Goal: Register for event/course

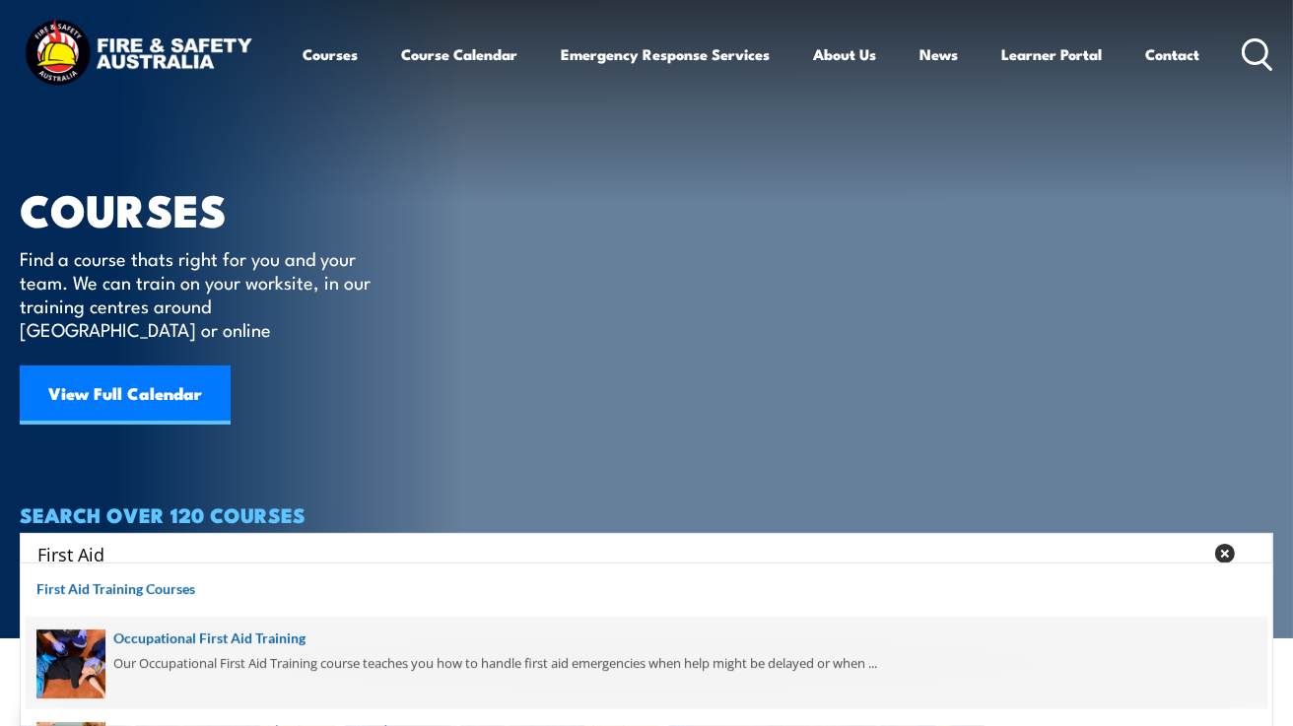
type input "First Aid"
click at [164, 637] on span at bounding box center [646, 663] width 1241 height 93
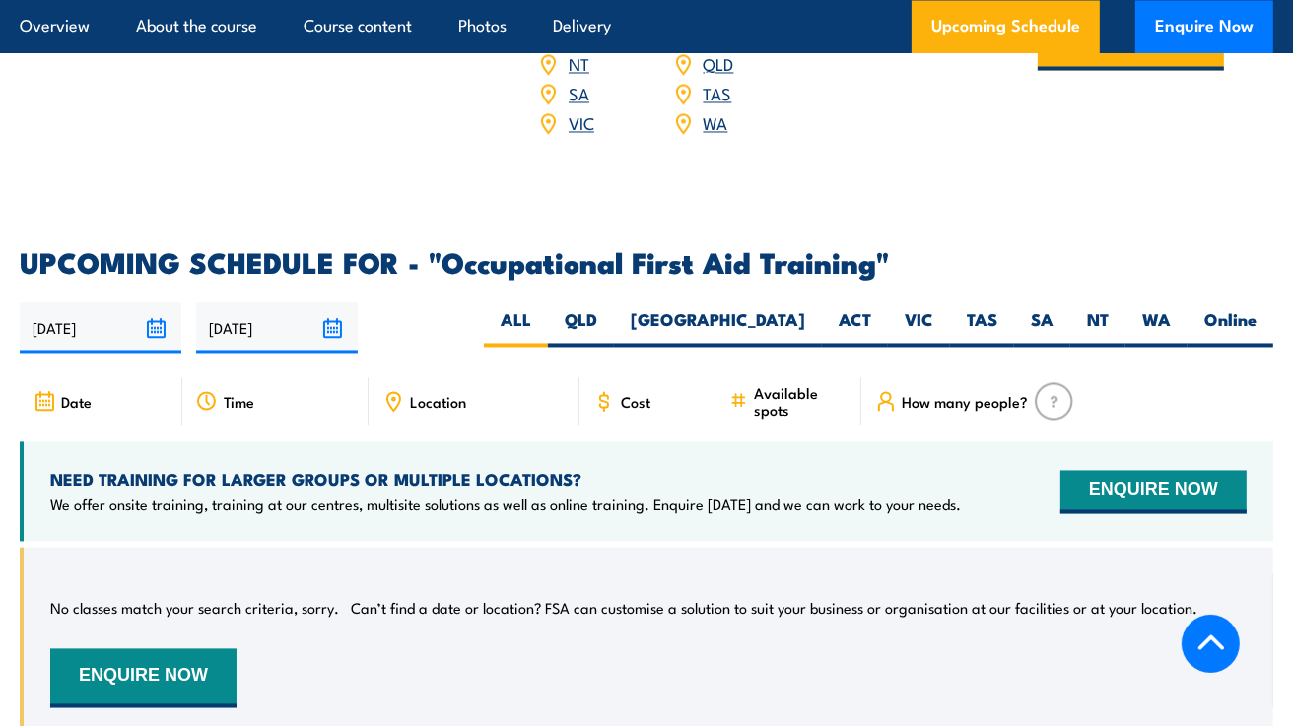
scroll to position [3330, 0]
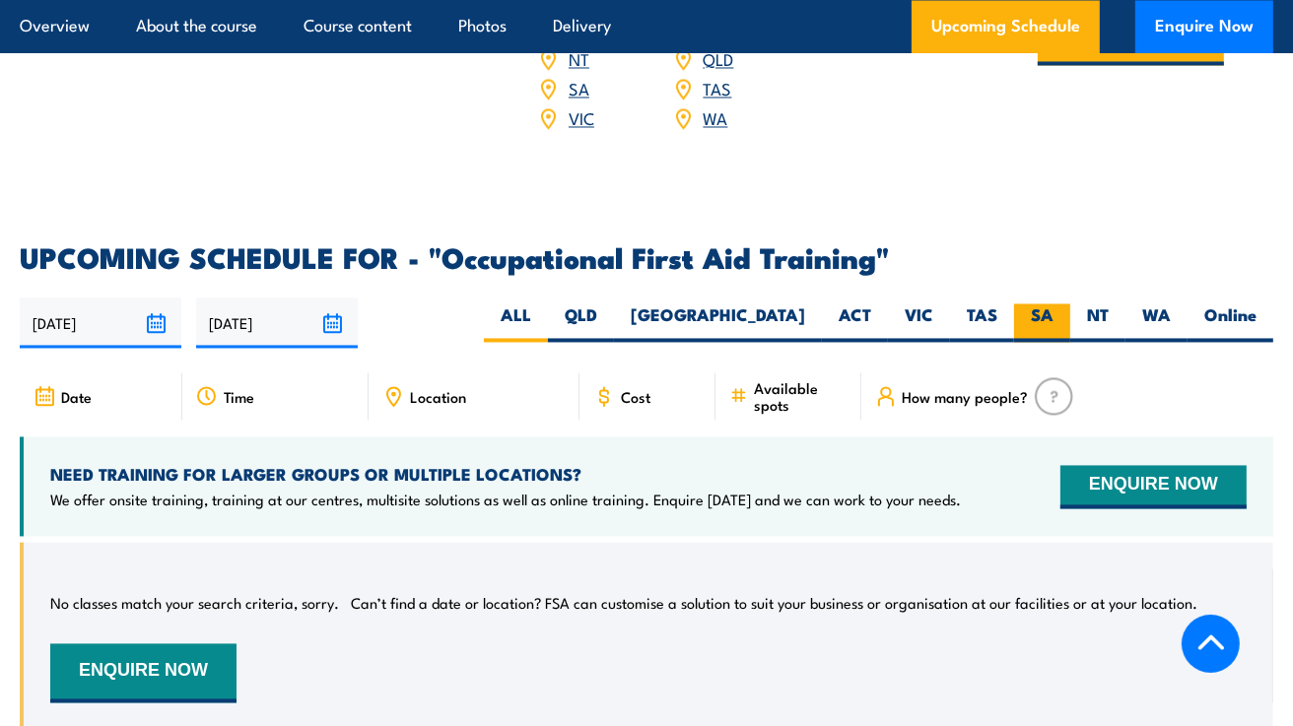
click at [1023, 303] on label "SA" at bounding box center [1042, 322] width 56 height 38
click at [1053, 303] on input "SA" at bounding box center [1059, 309] width 13 height 13
radio input "true"
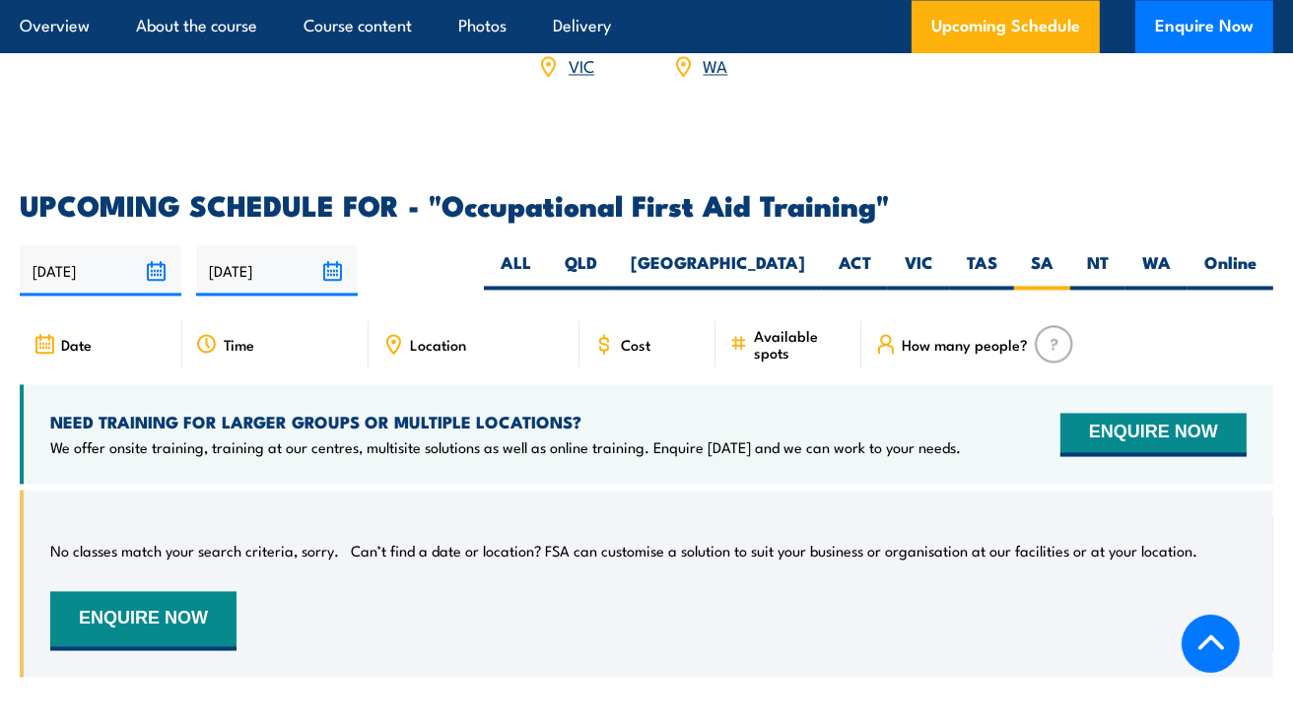
scroll to position [3386, 0]
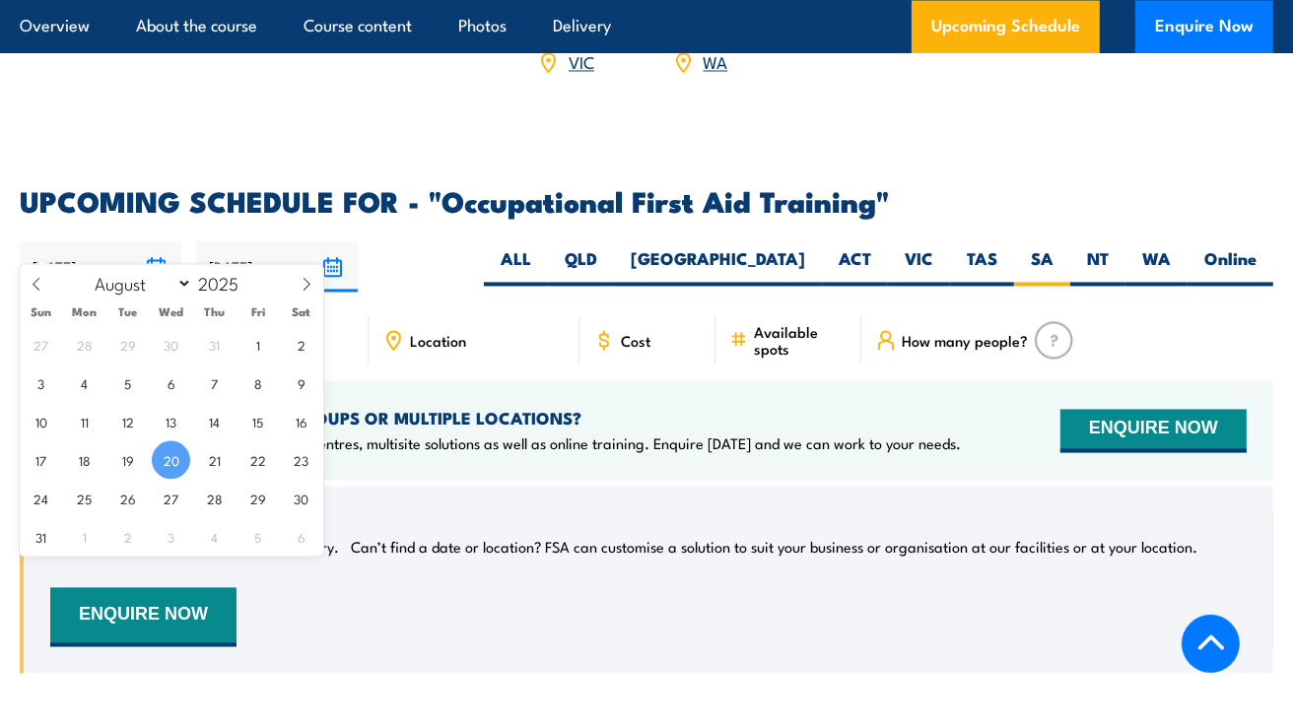
click at [108, 241] on input "20/08/2025" at bounding box center [101, 266] width 162 height 50
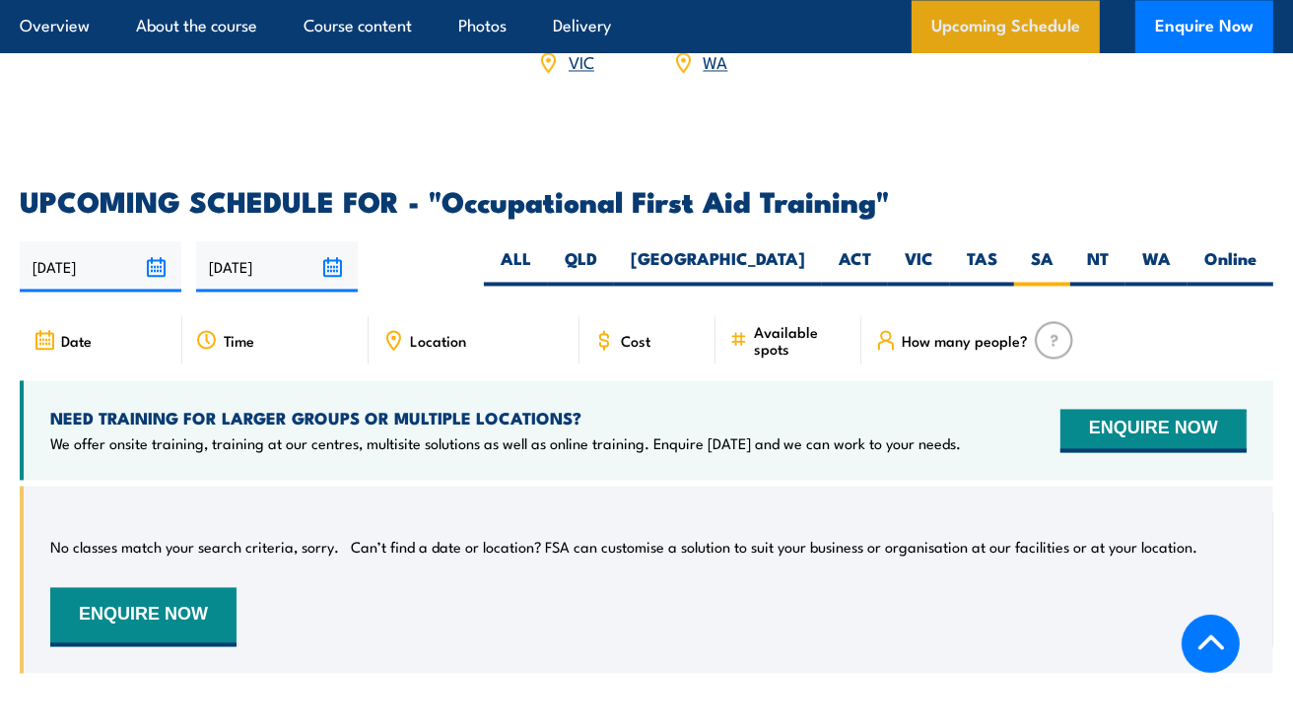
click at [980, 23] on link "Upcoming Schedule" at bounding box center [1005, 26] width 188 height 53
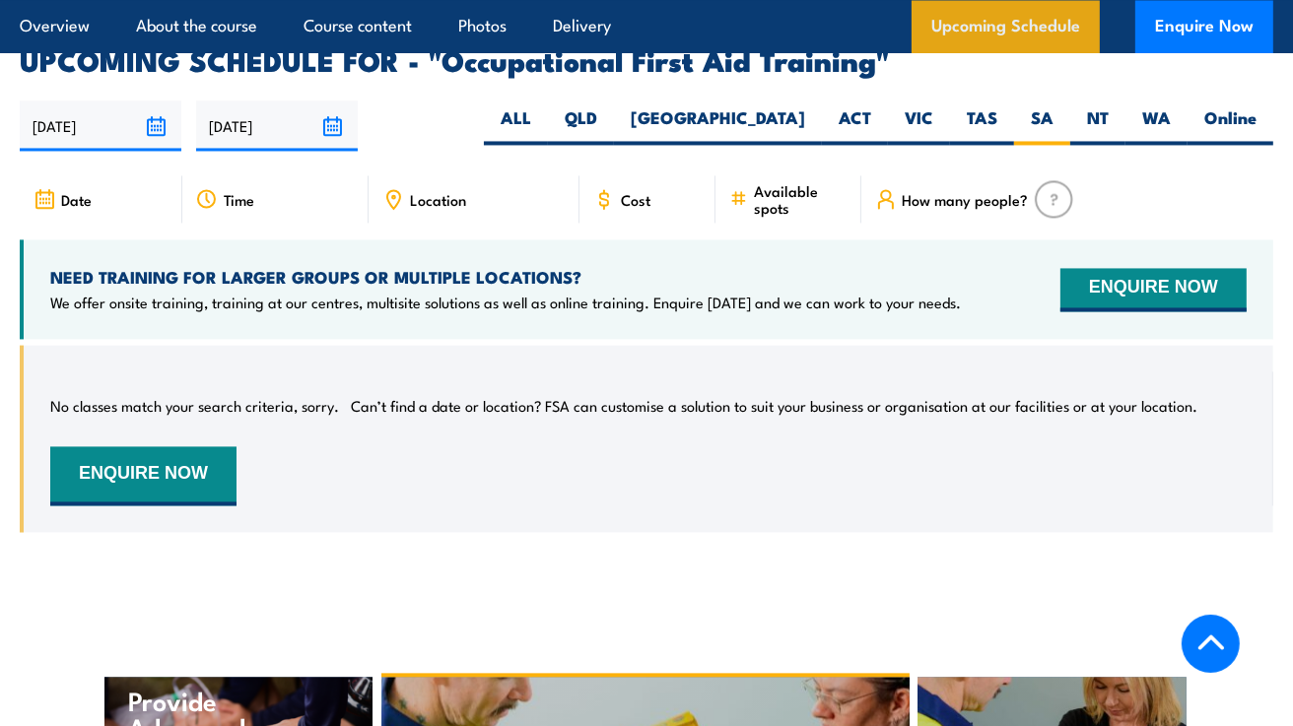
scroll to position [3544, 0]
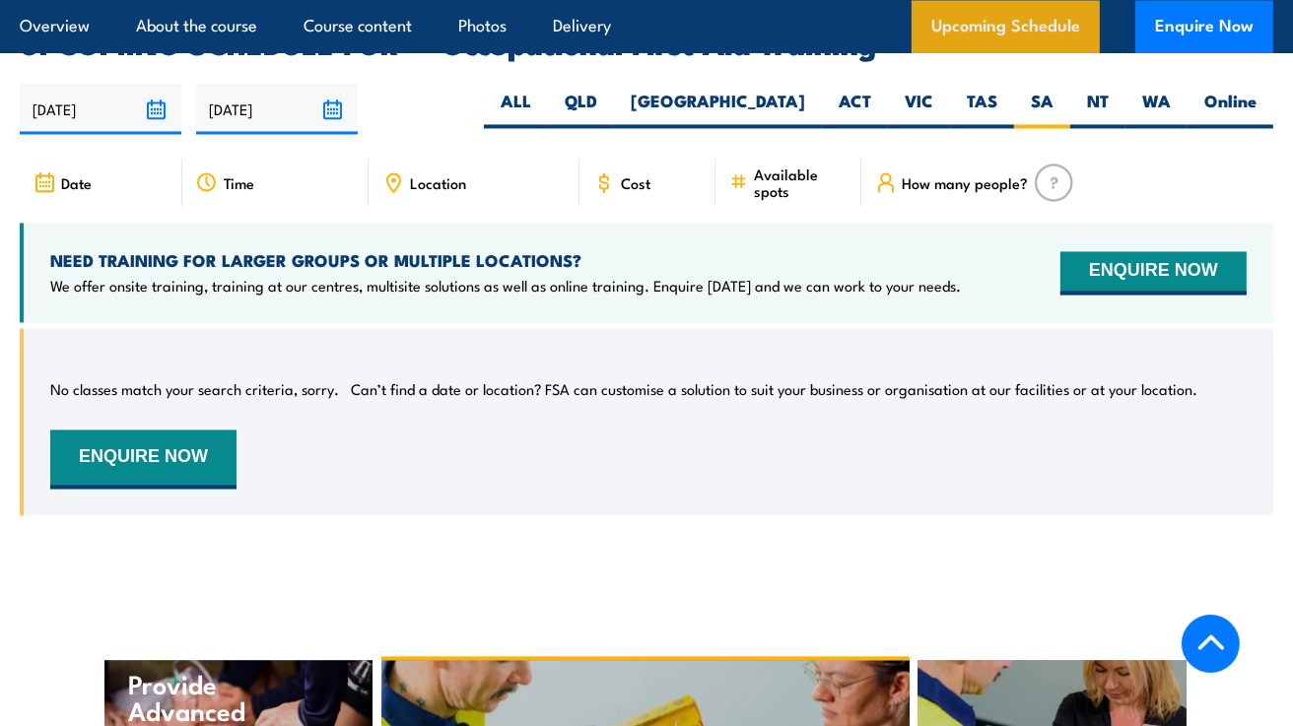
click at [980, 23] on link "Upcoming Schedule" at bounding box center [1005, 26] width 188 height 53
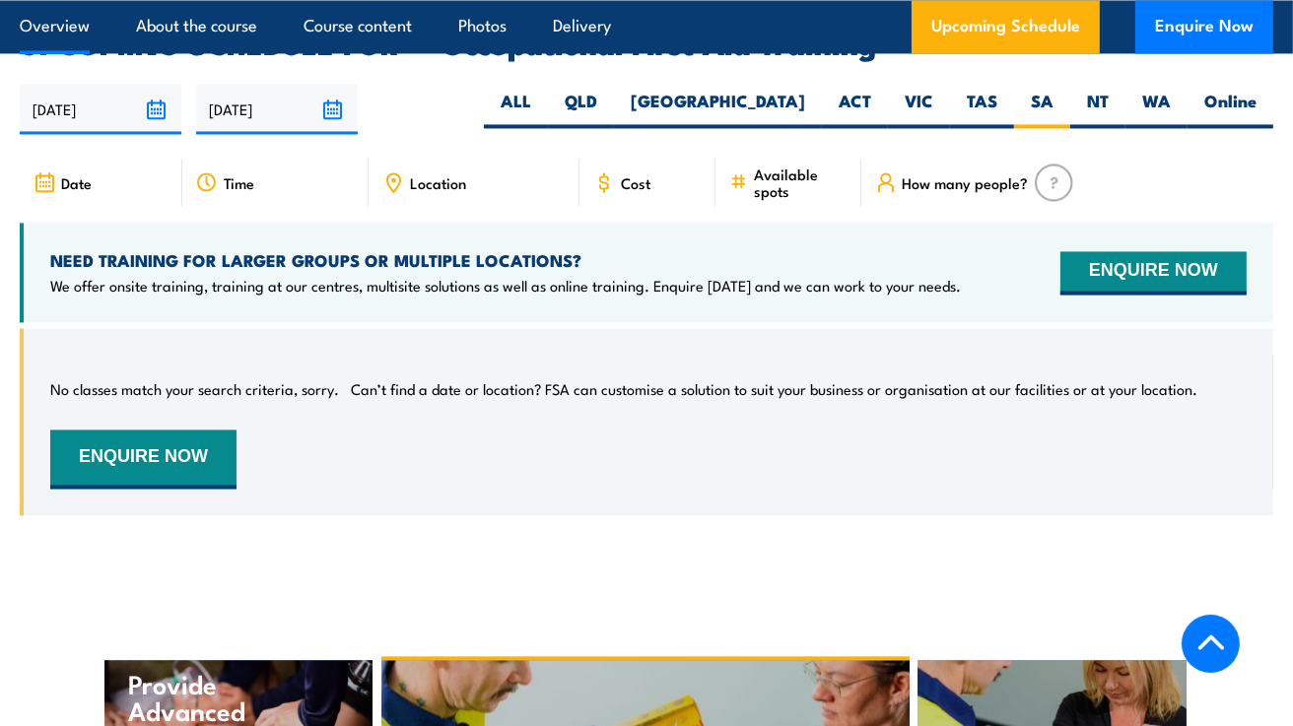
click at [40, 36] on link "Overview" at bounding box center [55, 26] width 70 height 52
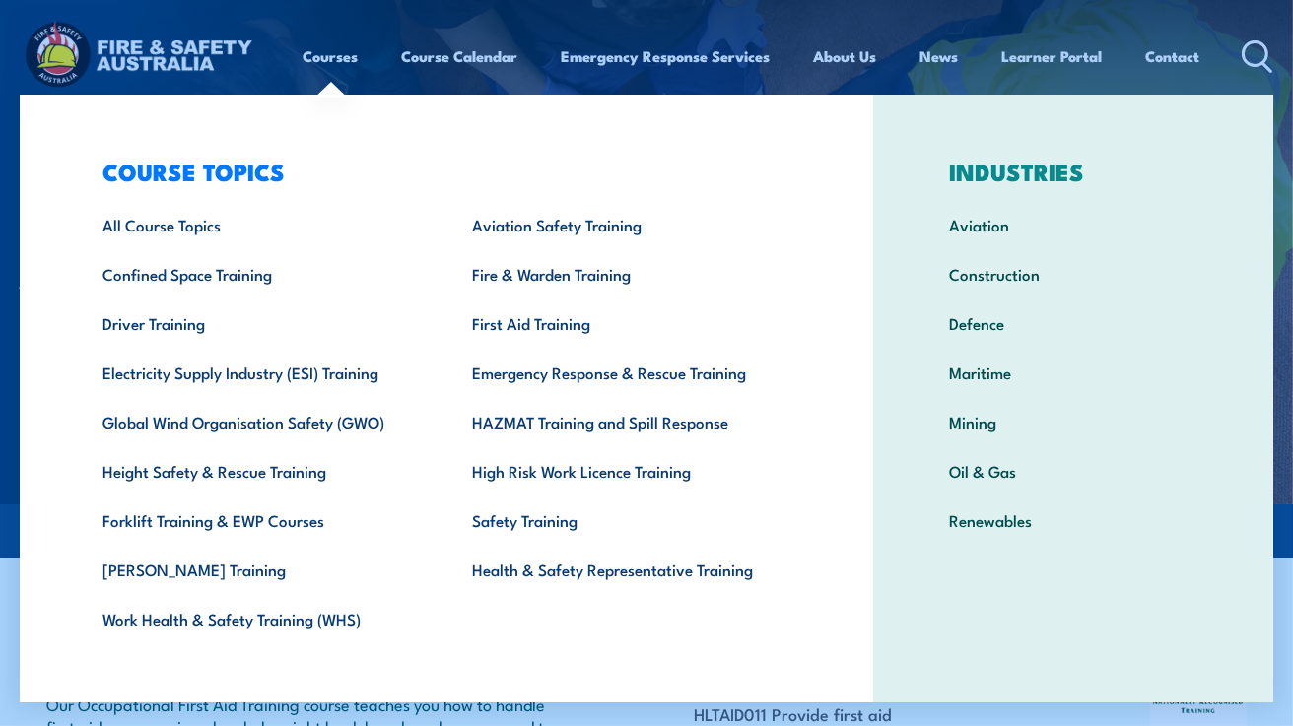
click at [329, 54] on link "Courses" at bounding box center [330, 56] width 55 height 47
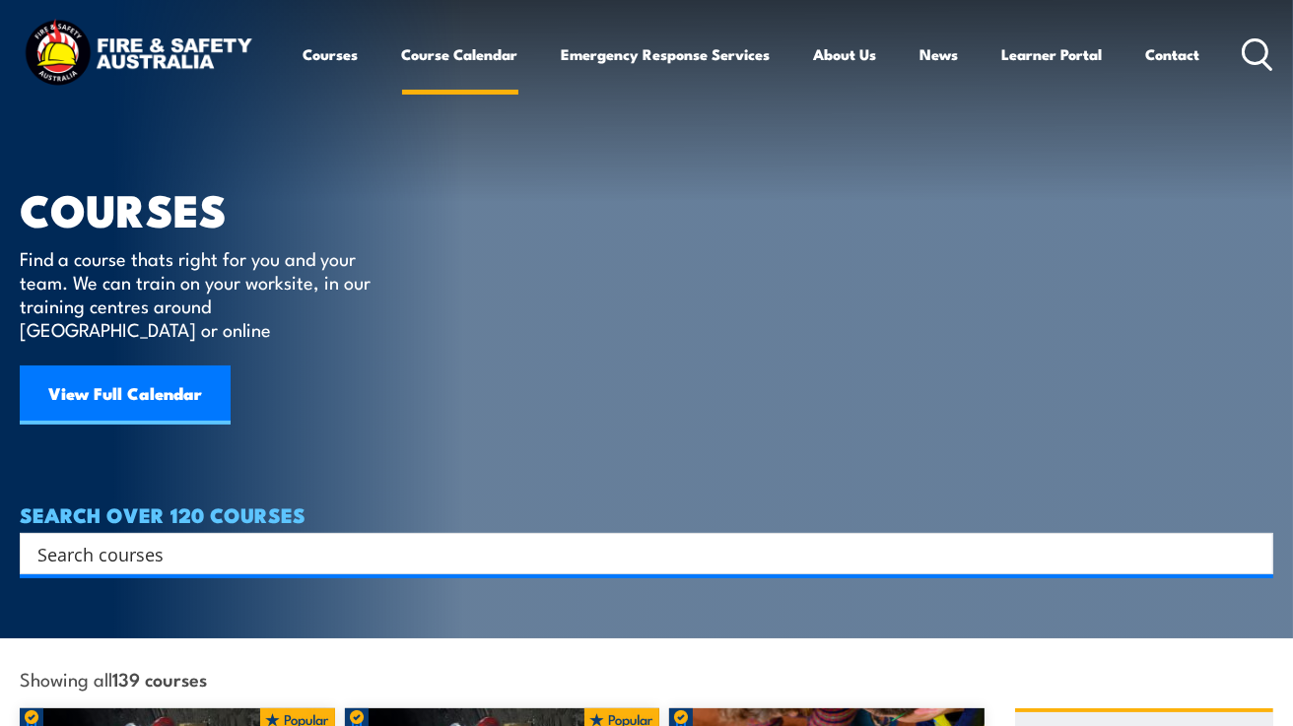
click at [455, 44] on link "Course Calendar" at bounding box center [460, 54] width 116 height 47
click at [450, 65] on link "Course Calendar" at bounding box center [460, 54] width 116 height 47
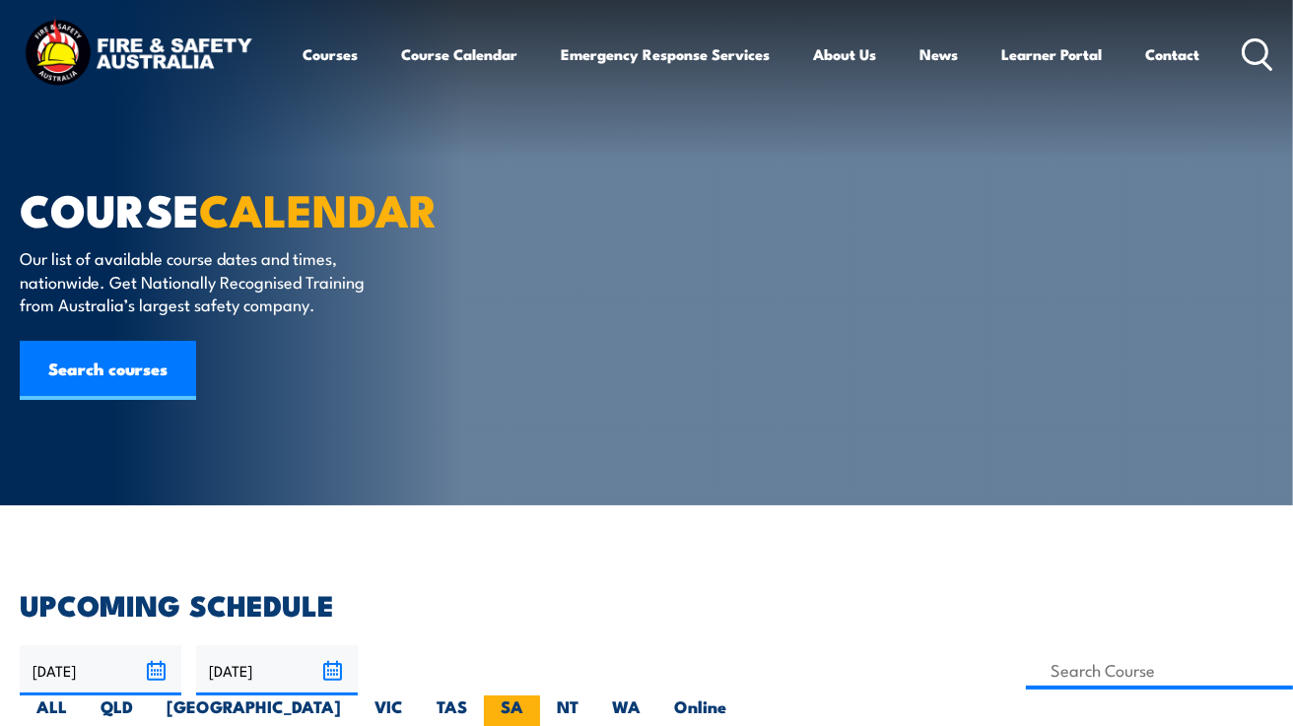
click at [540, 696] on label "SA" at bounding box center [512, 715] width 56 height 38
click at [536, 696] on input "SA" at bounding box center [529, 702] width 13 height 13
radio input "true"
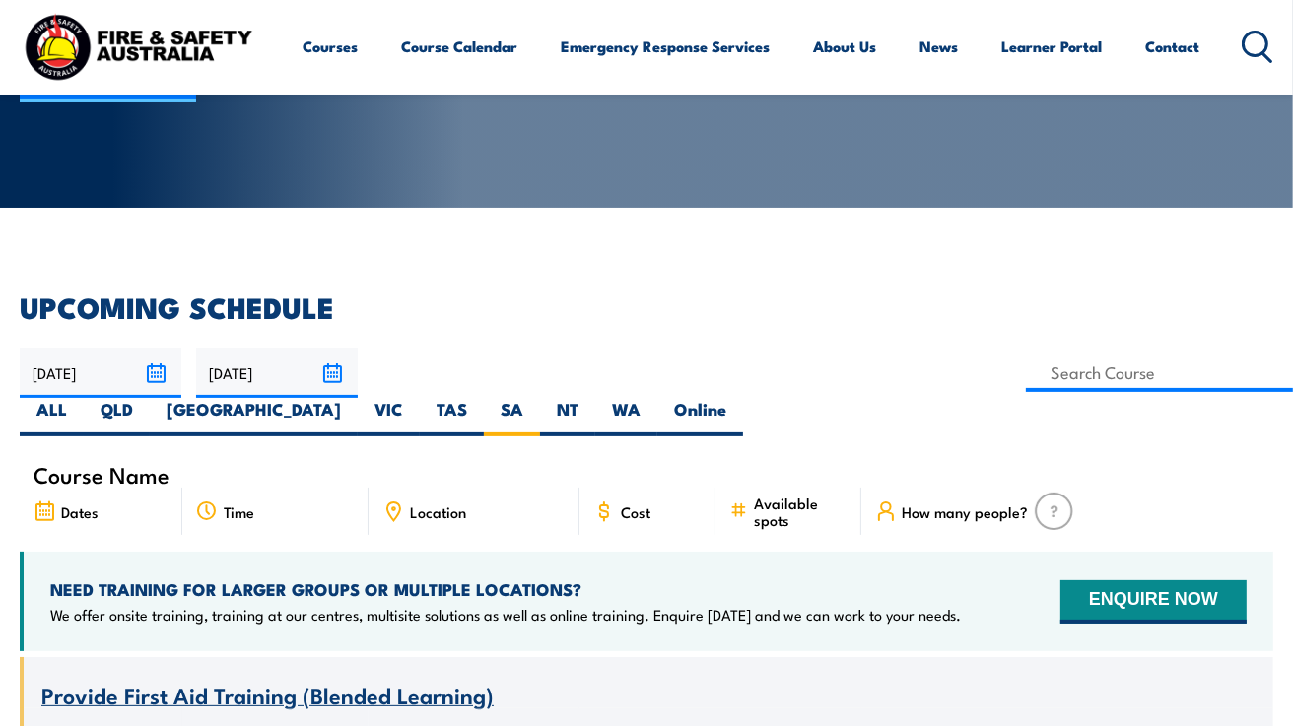
scroll to position [443, 0]
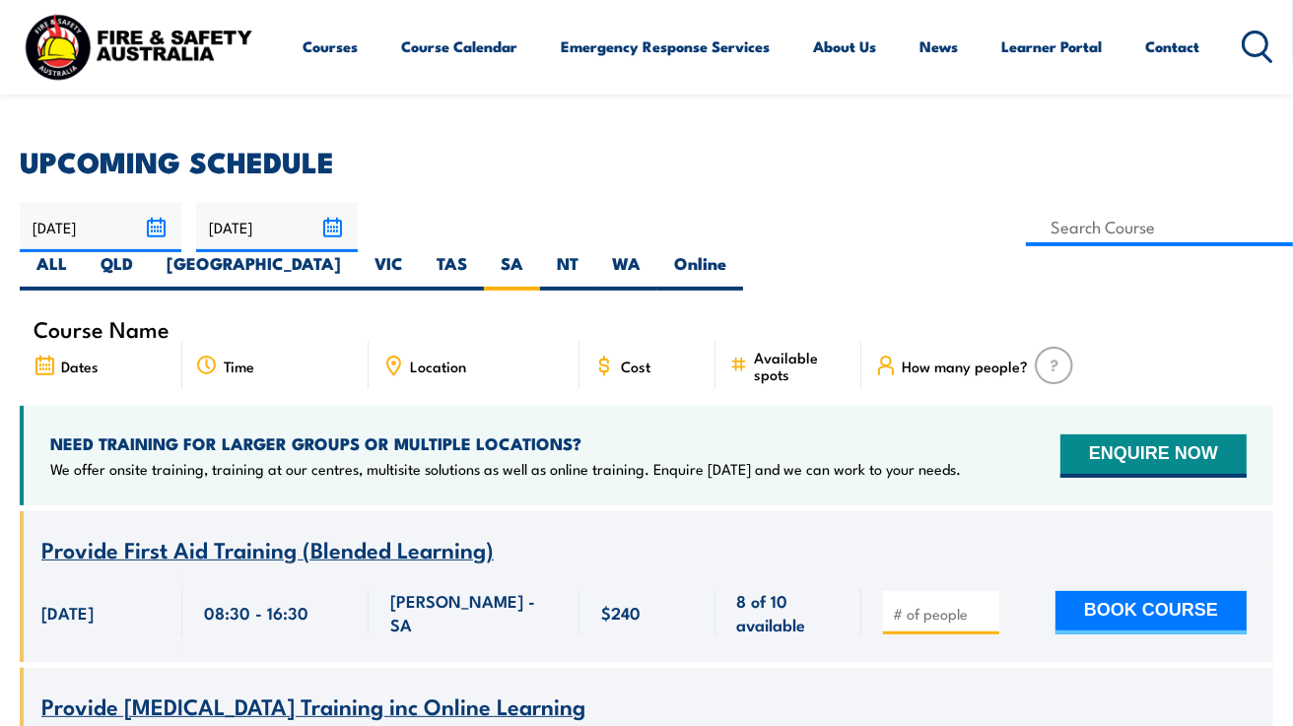
click at [255, 532] on span "Provide First Aid Training (Blended Learning)" at bounding box center [267, 548] width 452 height 33
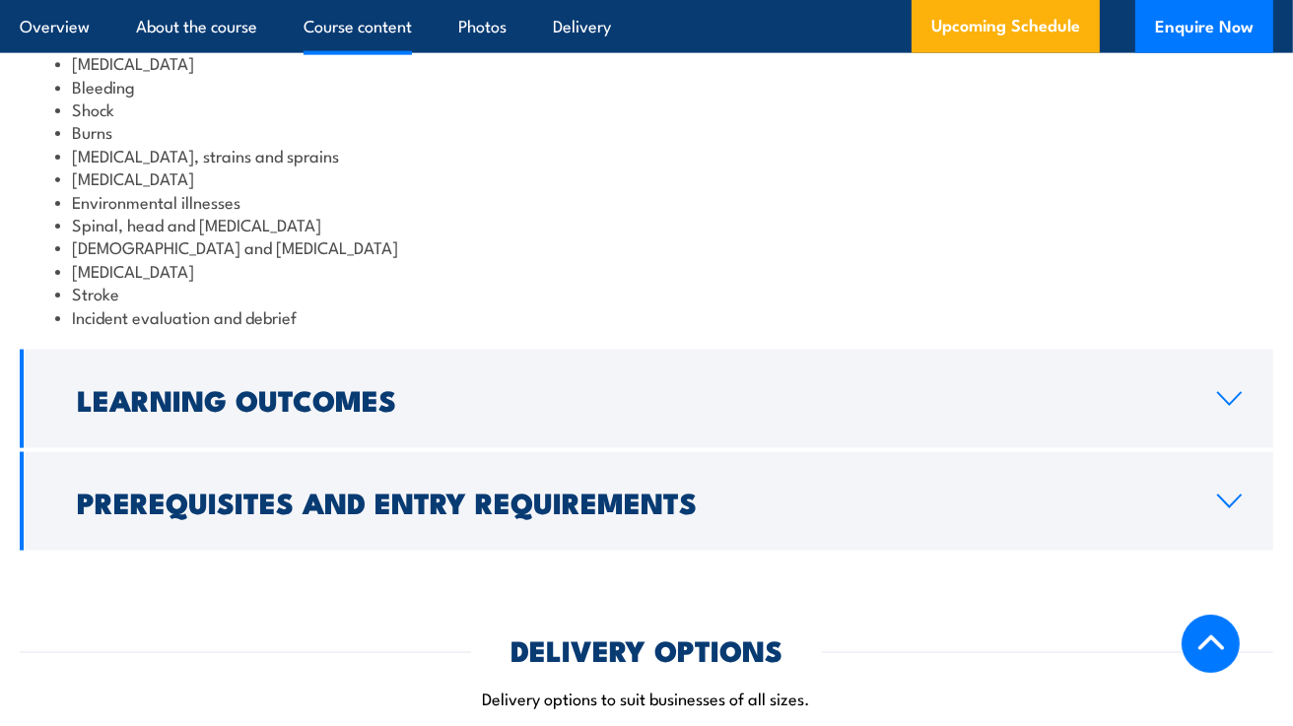
scroll to position [2464, 0]
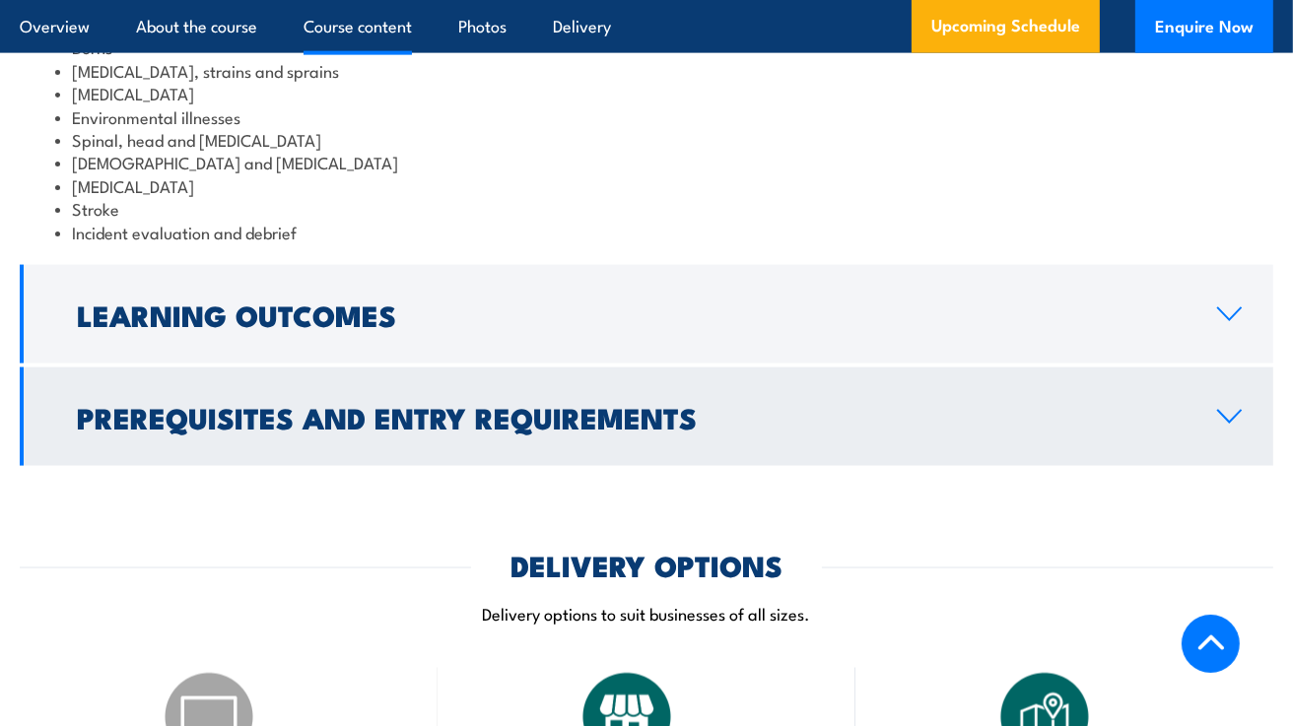
click at [1223, 452] on link "Prerequisites and Entry Requirements" at bounding box center [646, 416] width 1253 height 99
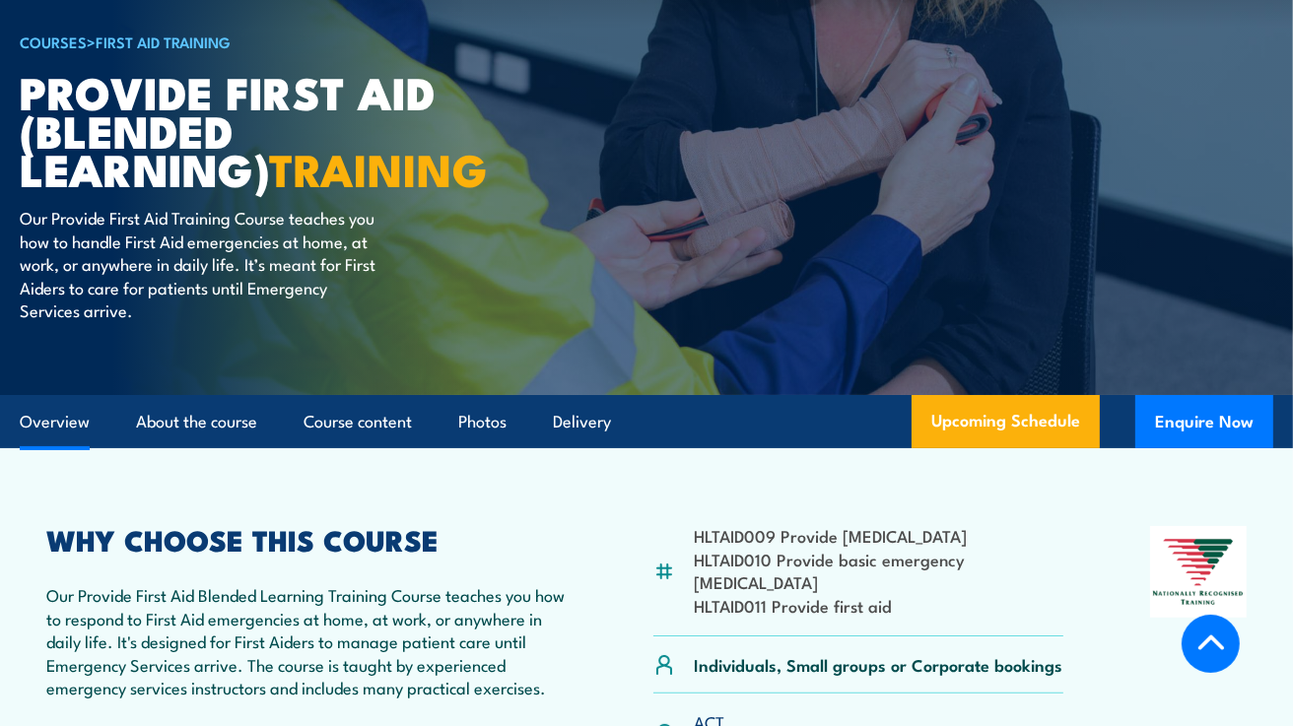
scroll to position [0, 0]
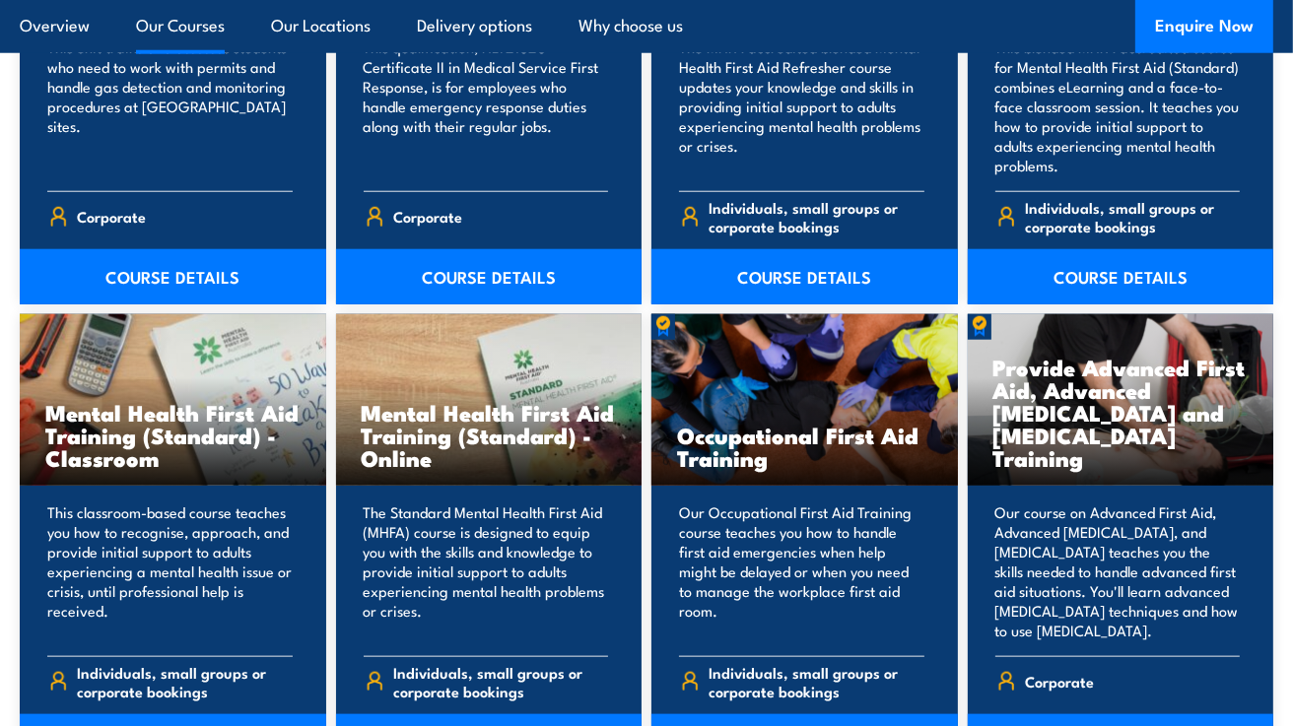
scroll to position [1764, 0]
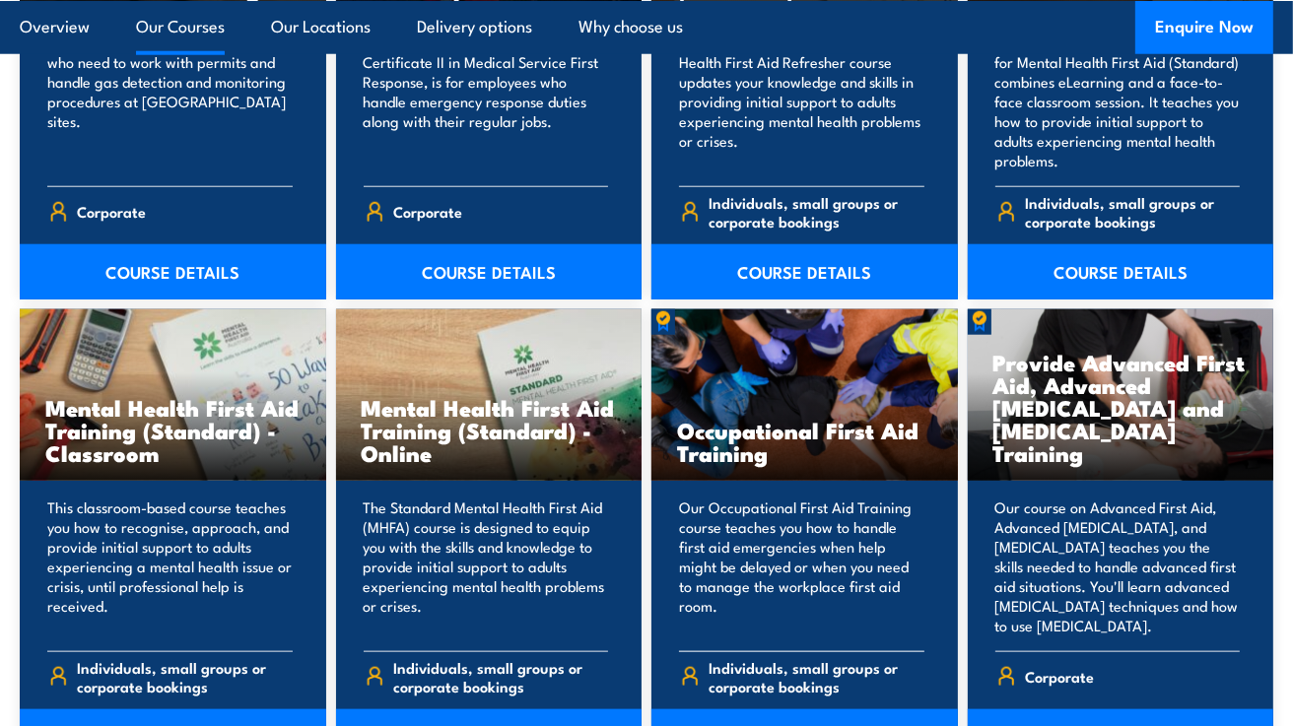
click at [800, 437] on h3 "Occupational First Aid Training" at bounding box center [804, 441] width 255 height 45
click at [811, 419] on h3 "Occupational First Aid Training" at bounding box center [804, 441] width 255 height 45
click at [1122, 398] on h3 "Provide Advanced First Aid, Advanced [MEDICAL_DATA] and [MEDICAL_DATA] Training" at bounding box center [1120, 407] width 255 height 113
click at [761, 430] on h3 "Occupational First Aid Training" at bounding box center [804, 441] width 255 height 45
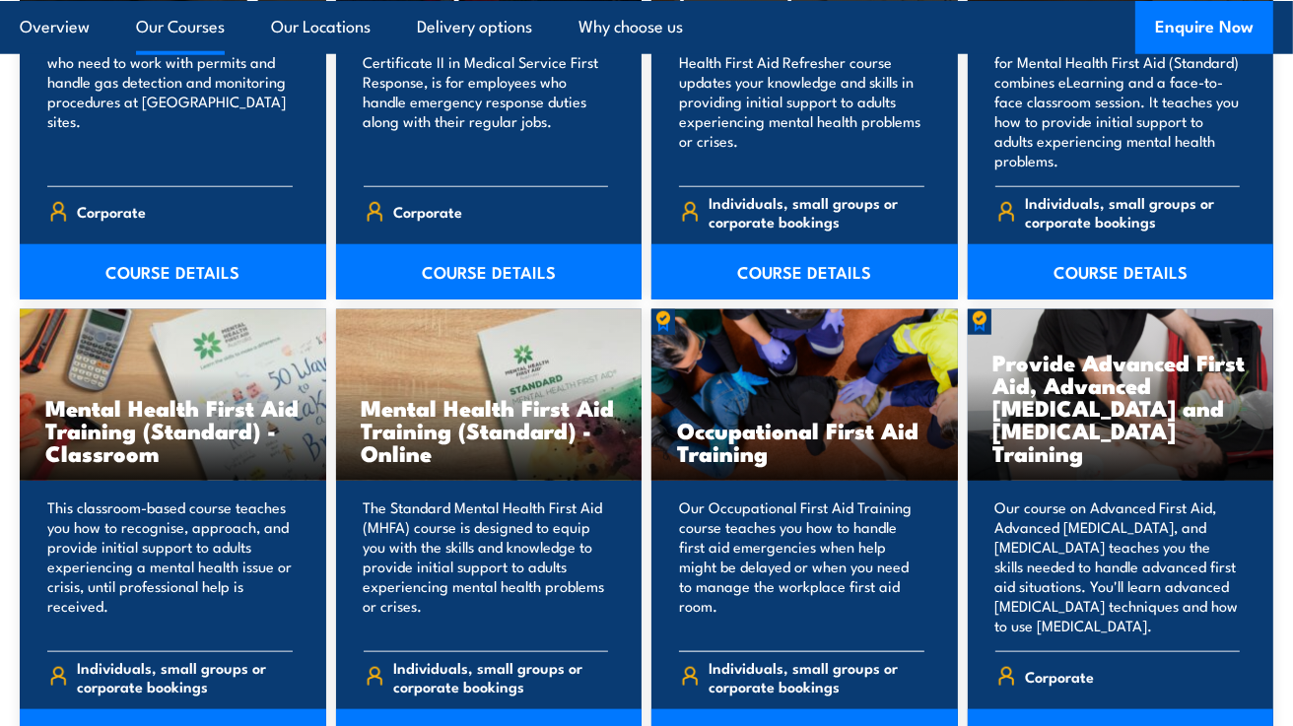
drag, startPoint x: 761, startPoint y: 430, endPoint x: 872, endPoint y: 438, distance: 111.7
click at [872, 438] on h3 "Occupational First Aid Training" at bounding box center [804, 441] width 255 height 45
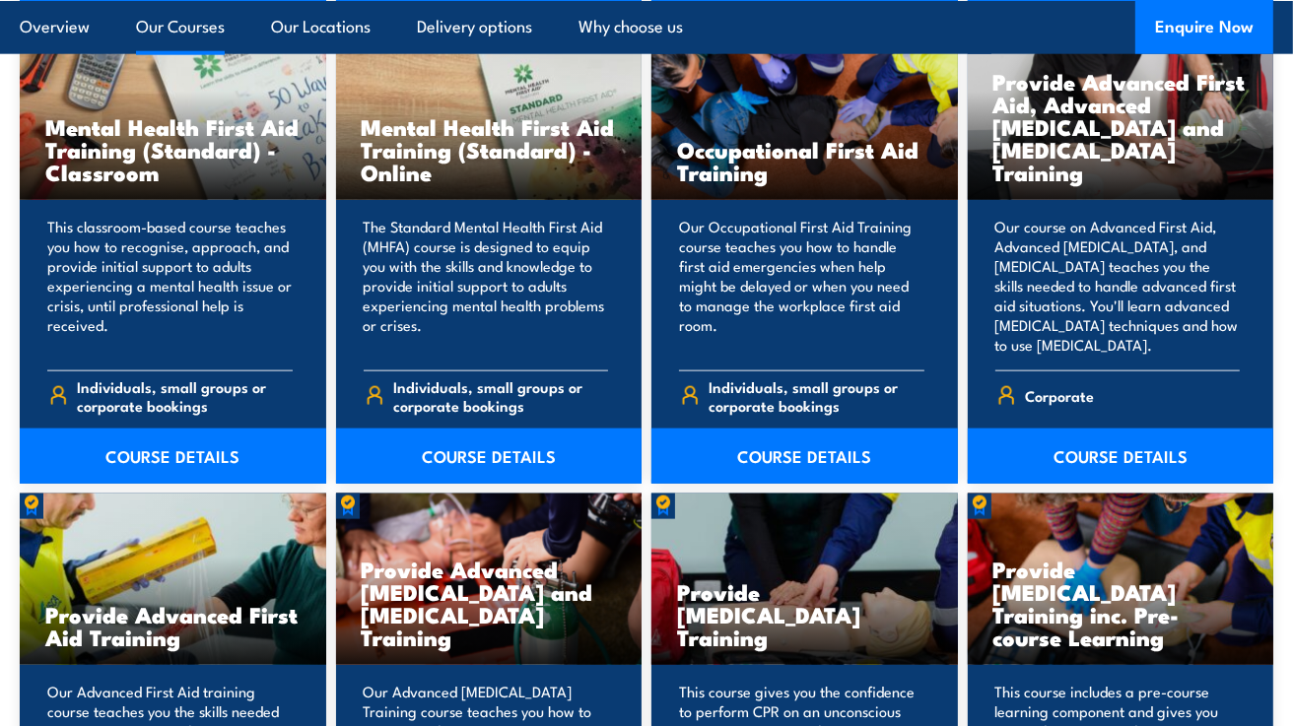
scroll to position [2039, 0]
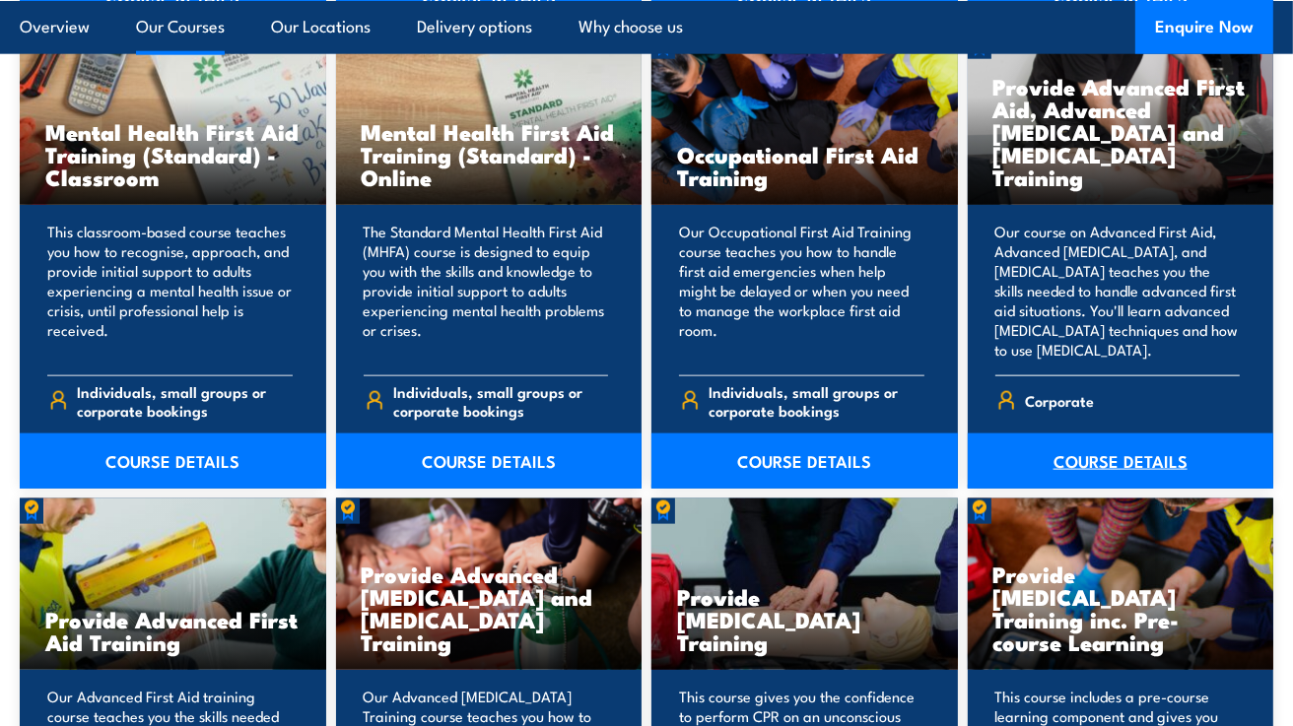
click at [1084, 458] on link "COURSE DETAILS" at bounding box center [1121, 461] width 306 height 55
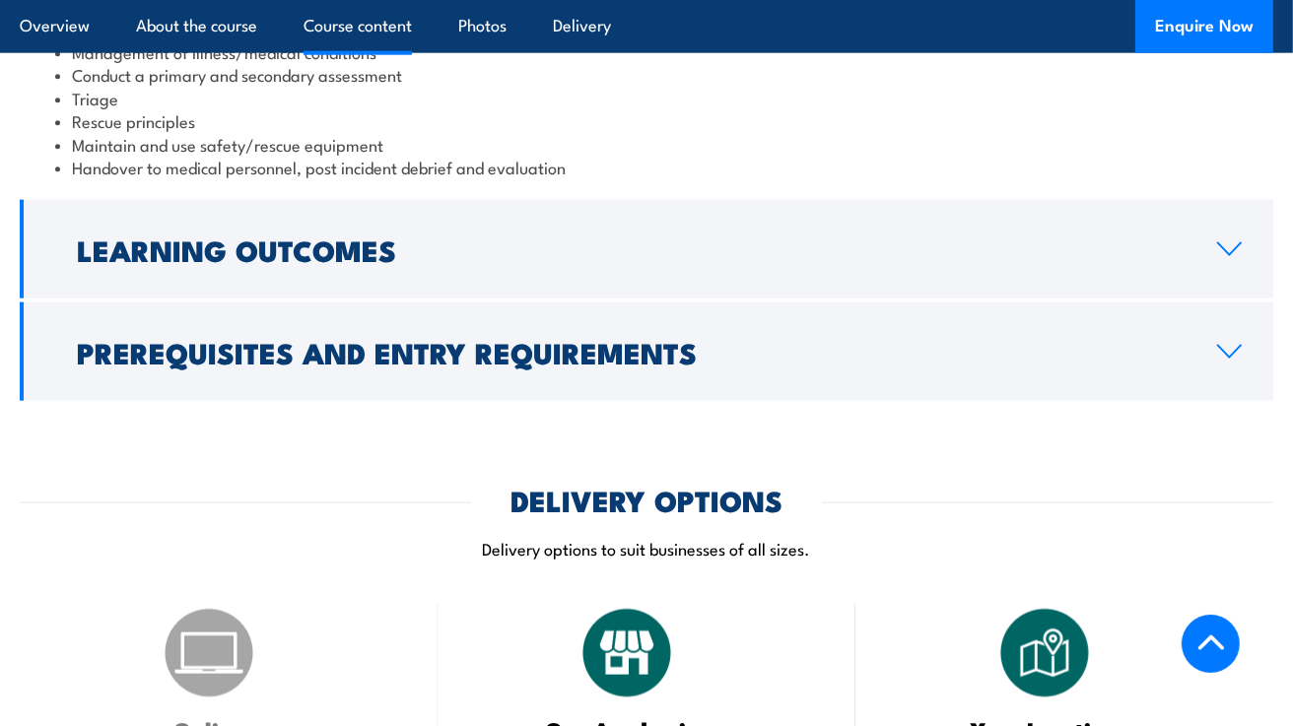
scroll to position [2136, 0]
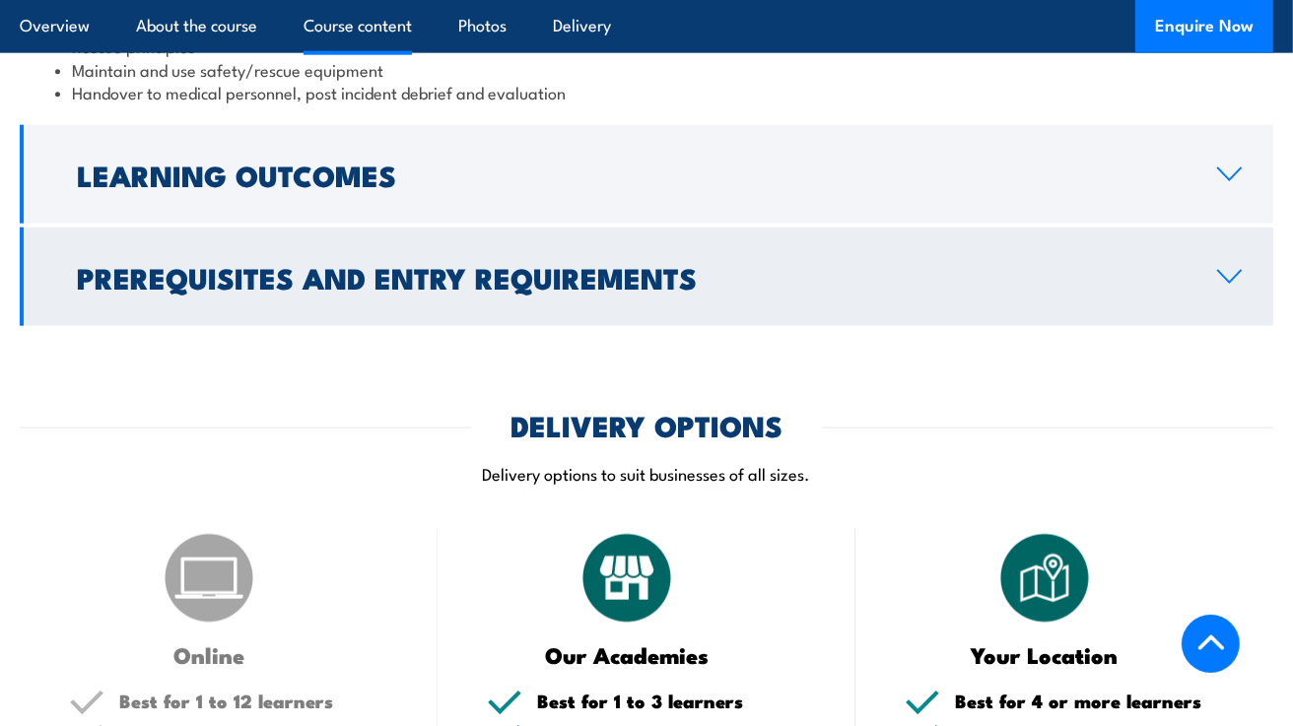
click at [1223, 269] on icon at bounding box center [1229, 277] width 27 height 16
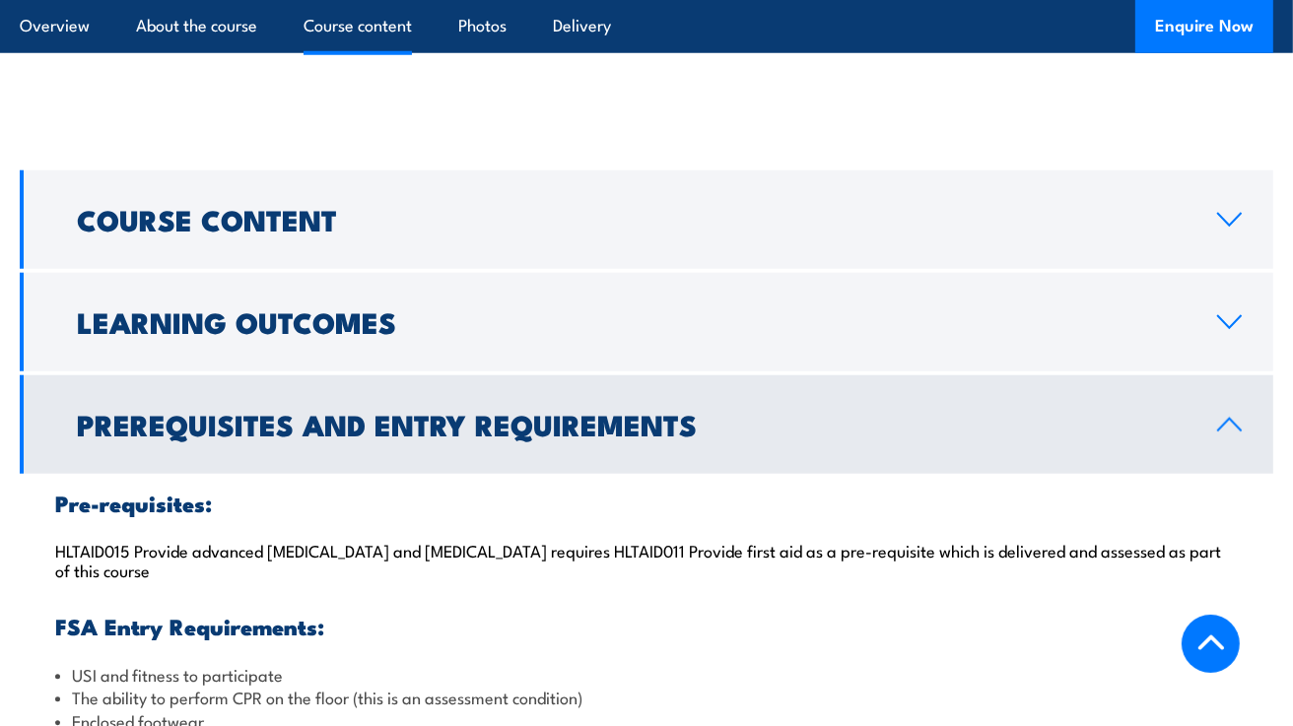
scroll to position [1608, 0]
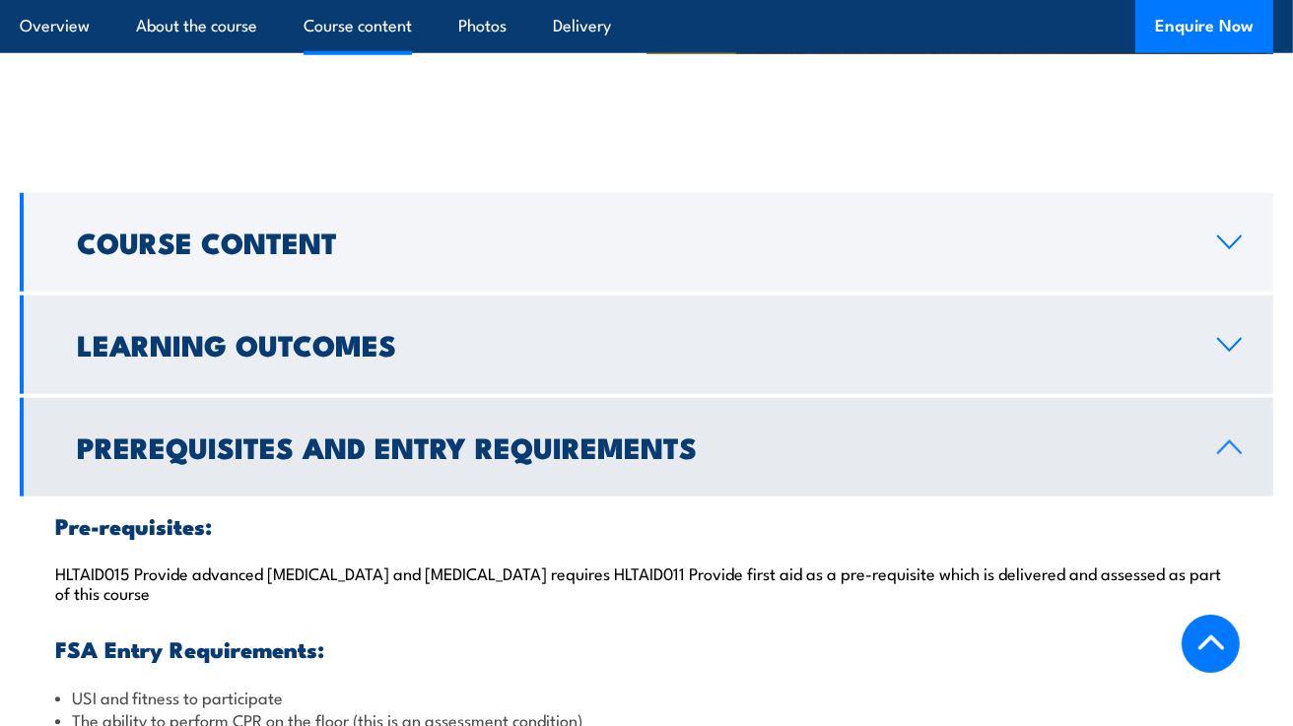
click at [1224, 339] on icon at bounding box center [1229, 345] width 23 height 12
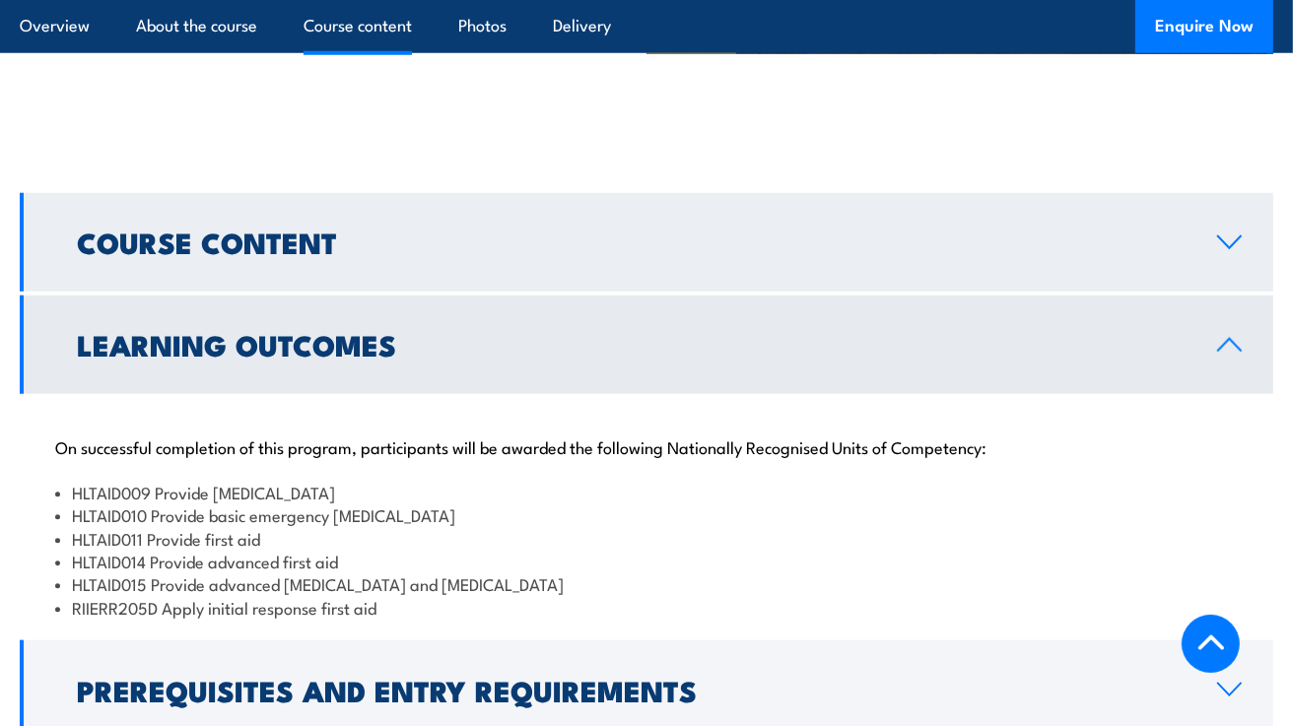
click at [1228, 234] on icon at bounding box center [1229, 242] width 27 height 16
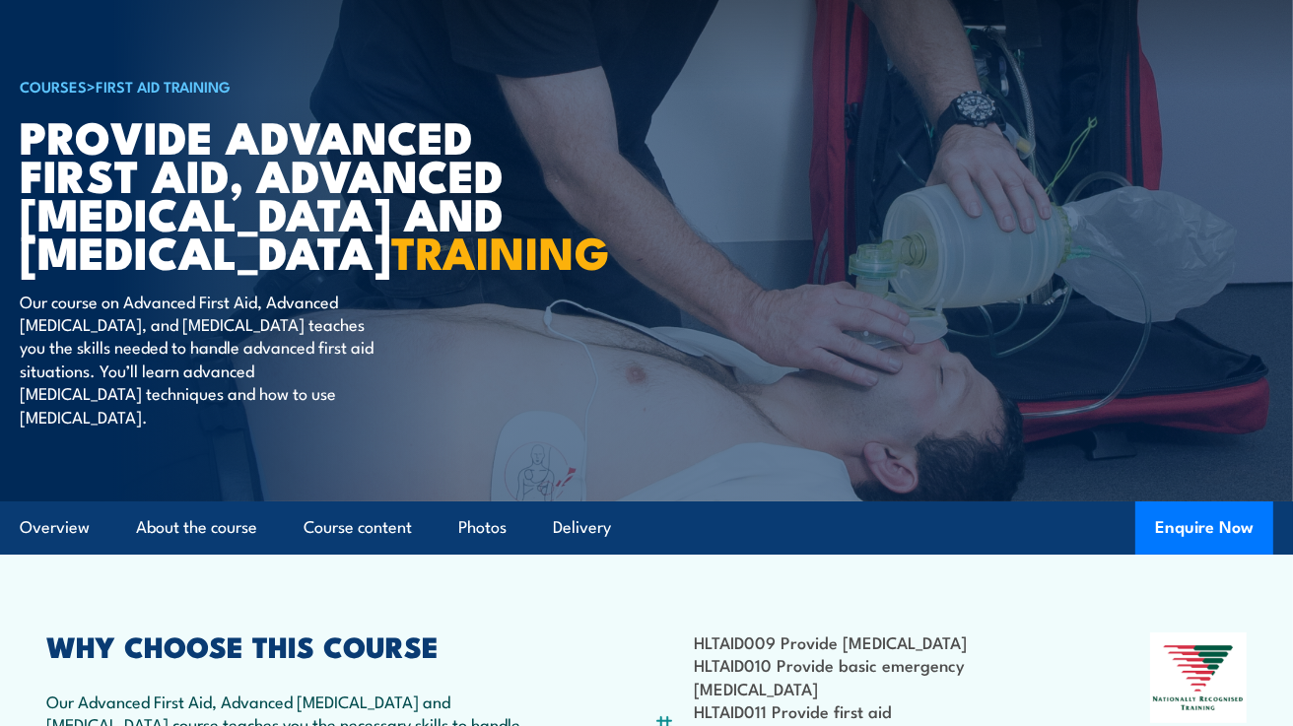
scroll to position [0, 0]
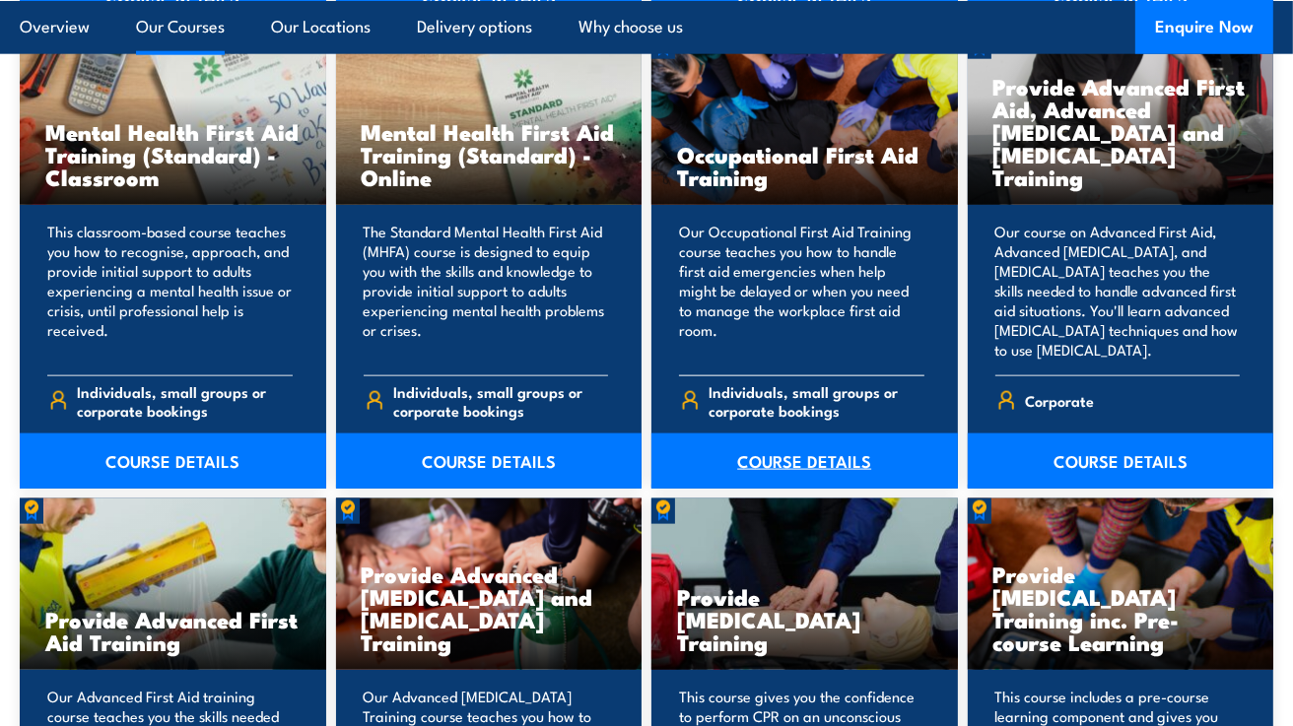
click at [795, 457] on link "COURSE DETAILS" at bounding box center [804, 461] width 306 height 55
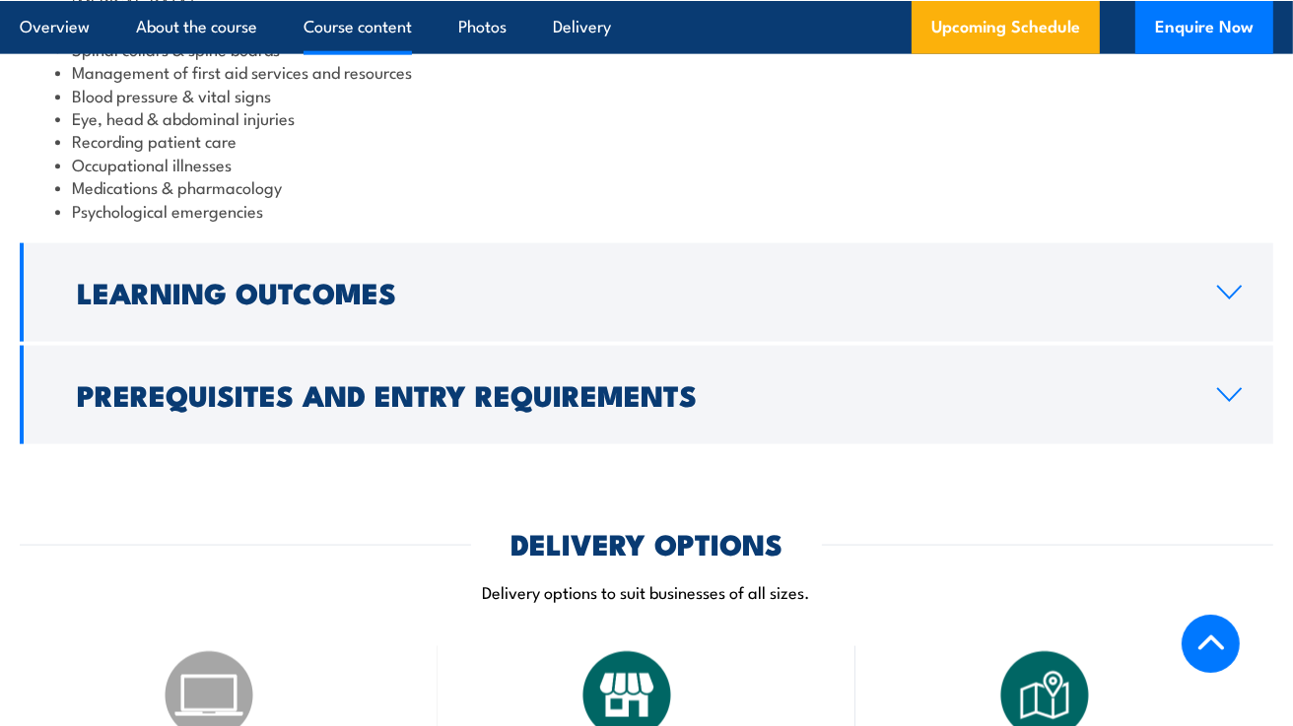
scroll to position [2293, 0]
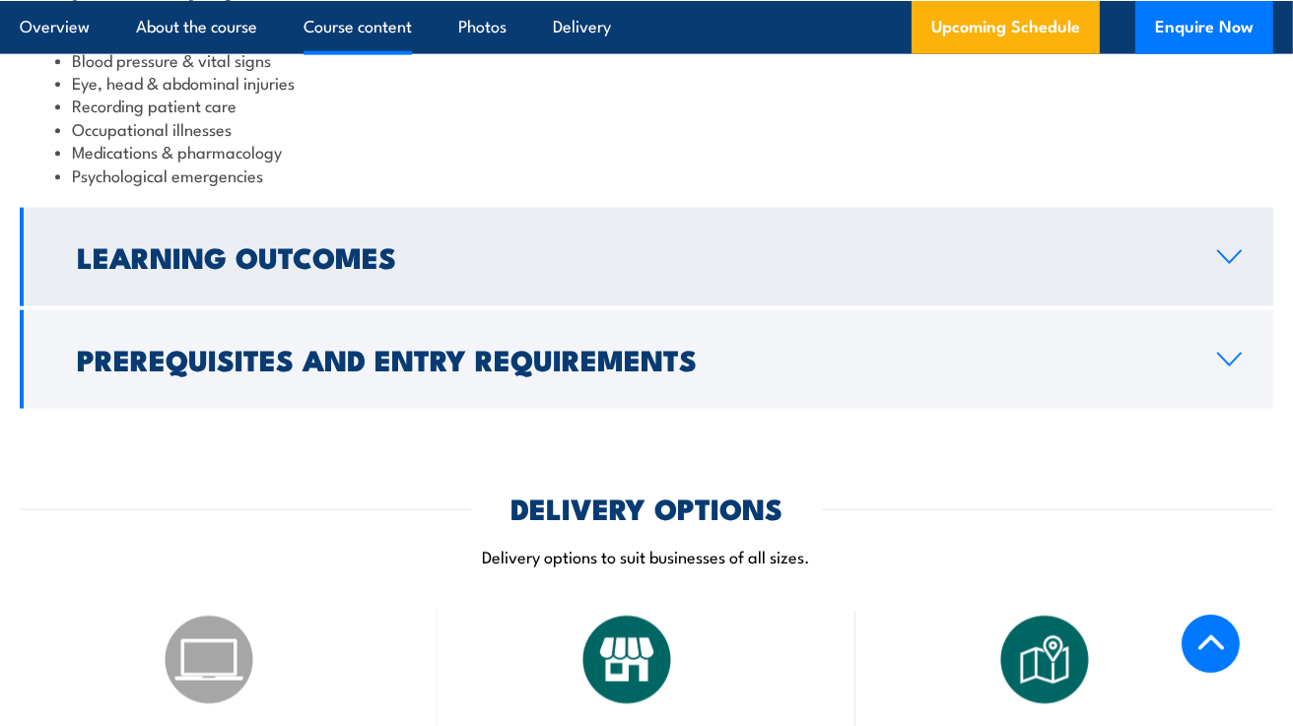
click at [1231, 254] on icon at bounding box center [1229, 257] width 27 height 16
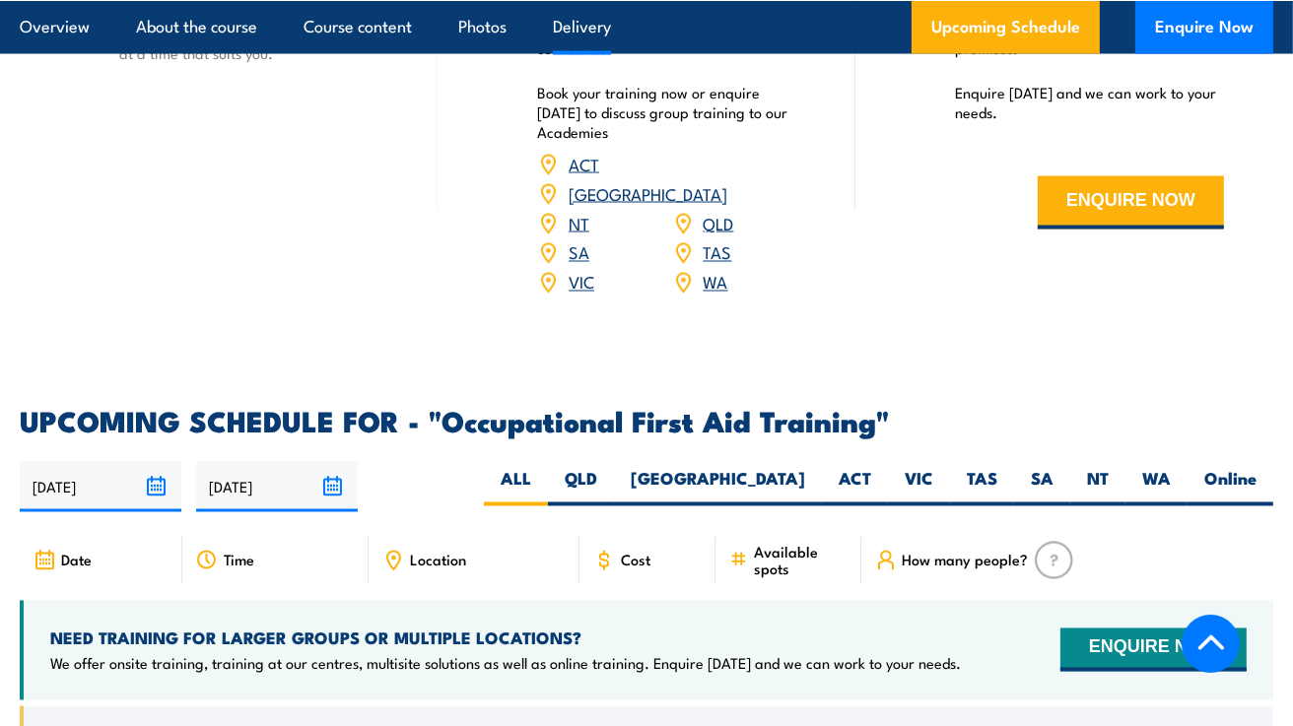
scroll to position [3125, 0]
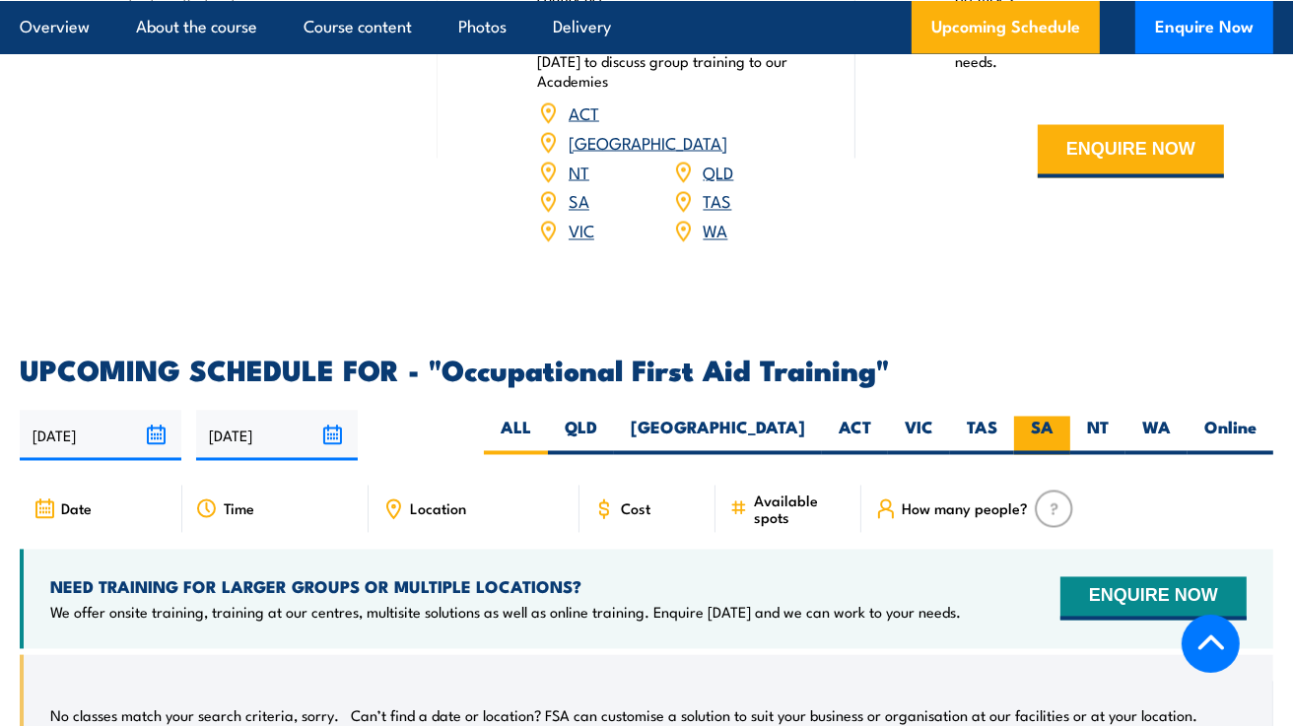
click at [1036, 417] on label "SA" at bounding box center [1042, 436] width 56 height 38
click at [1053, 417] on input "SA" at bounding box center [1059, 423] width 13 height 13
radio input "true"
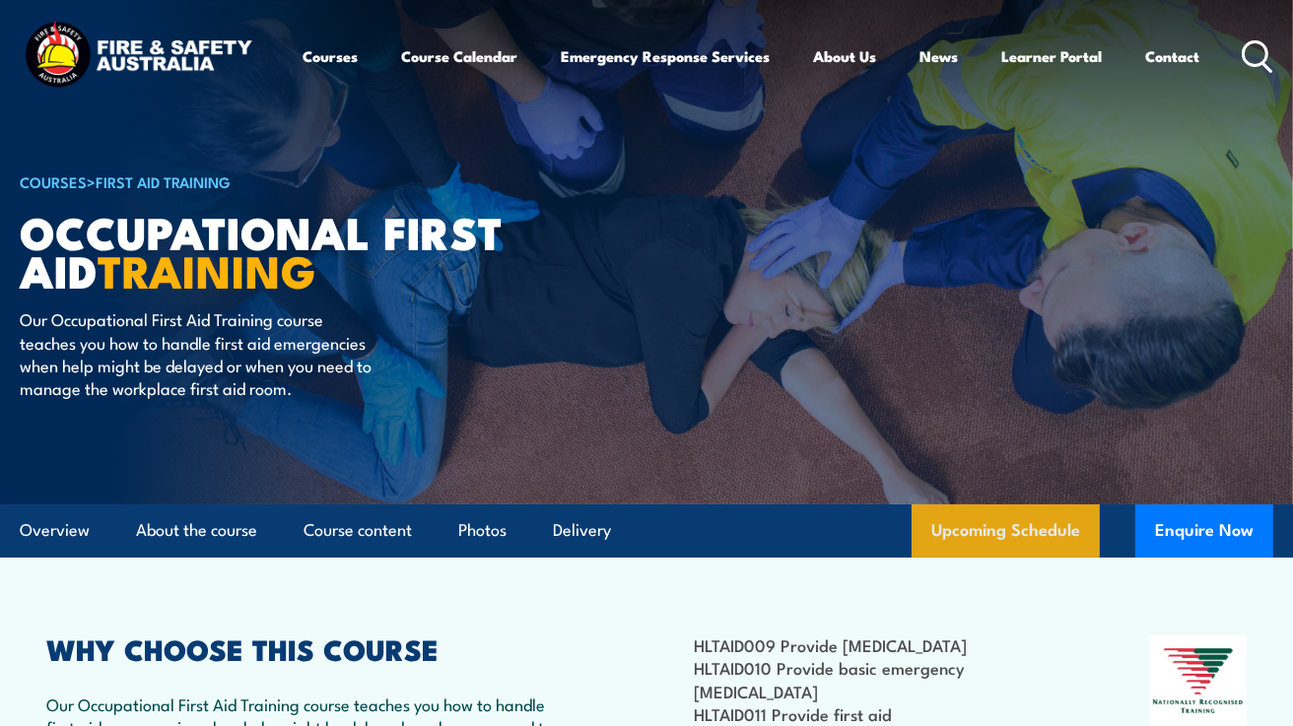
click at [978, 526] on link "Upcoming Schedule" at bounding box center [1005, 530] width 188 height 53
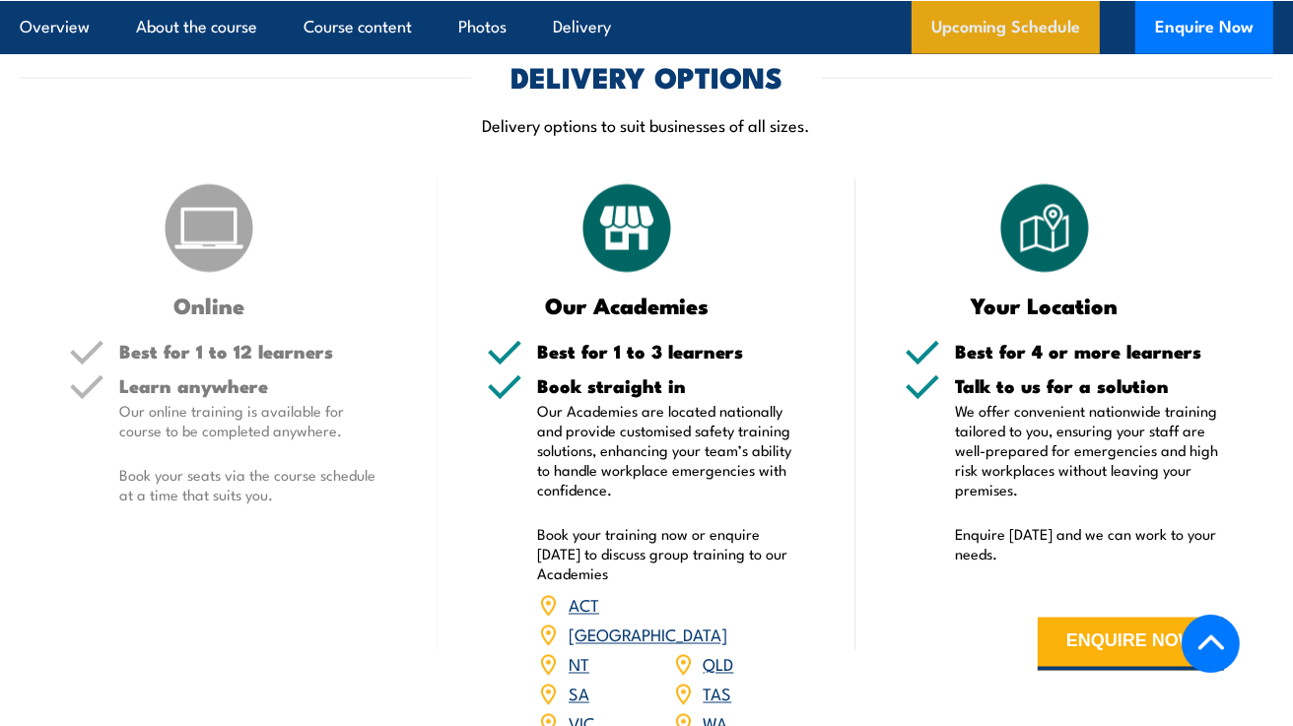
scroll to position [3544, 0]
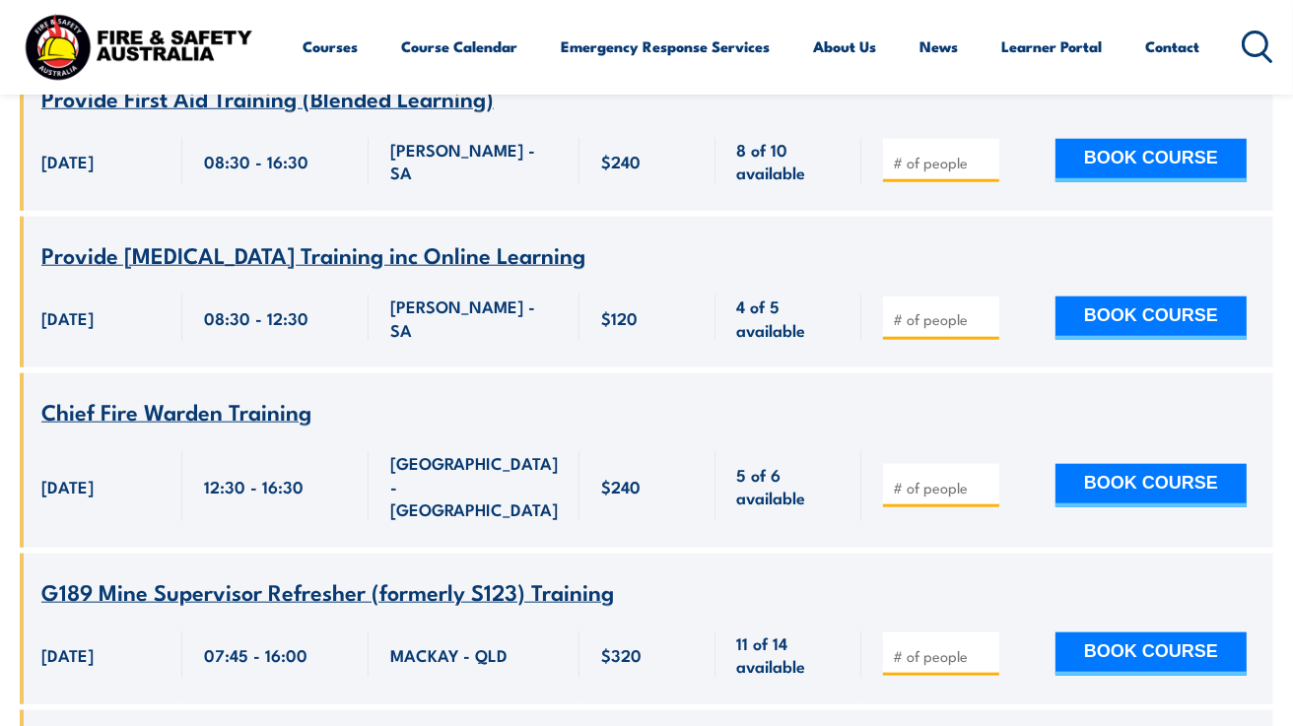
scroll to position [1318, 0]
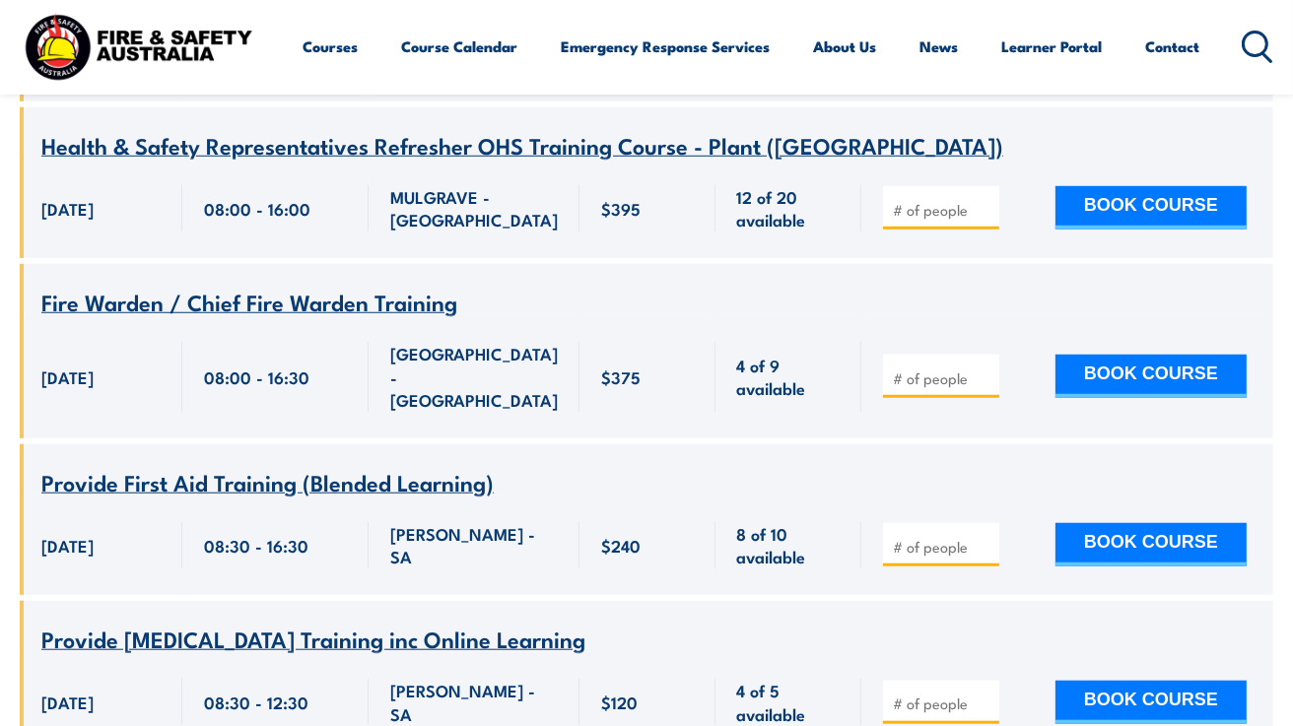
click at [282, 465] on span "Provide First Aid Training (Blended Learning)" at bounding box center [267, 481] width 452 height 33
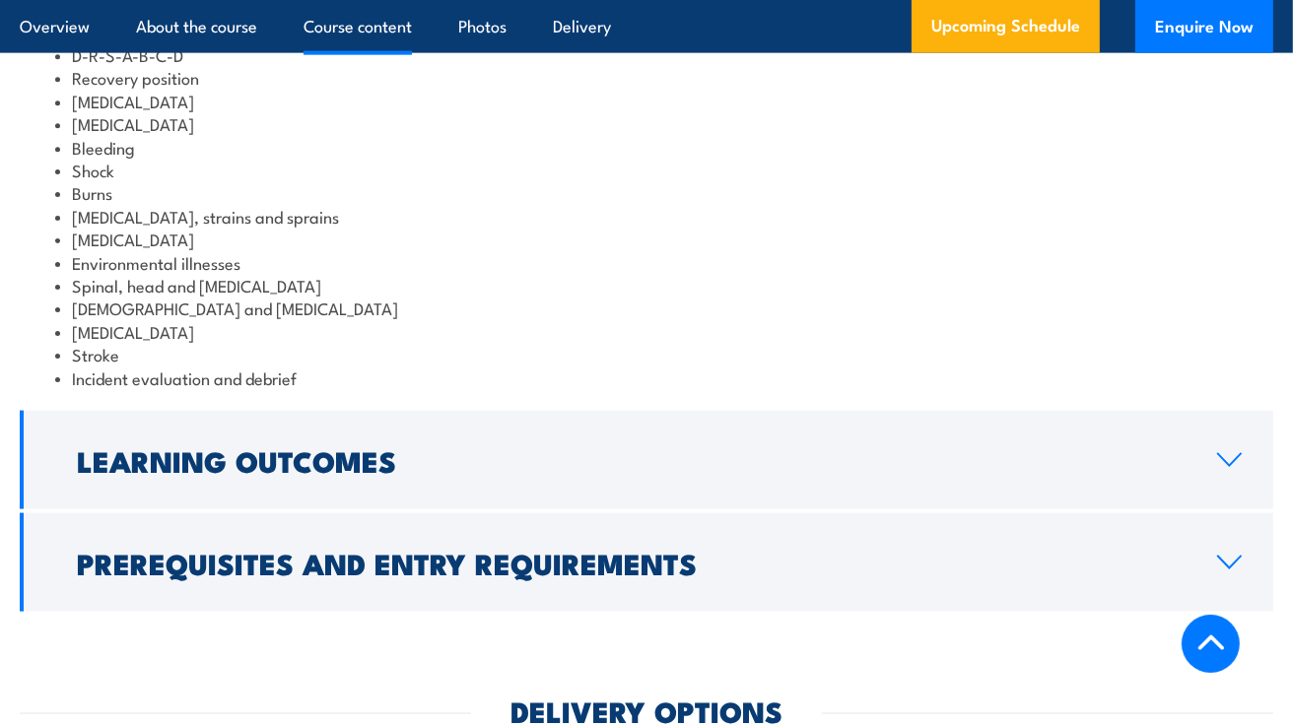
scroll to position [2480, 0]
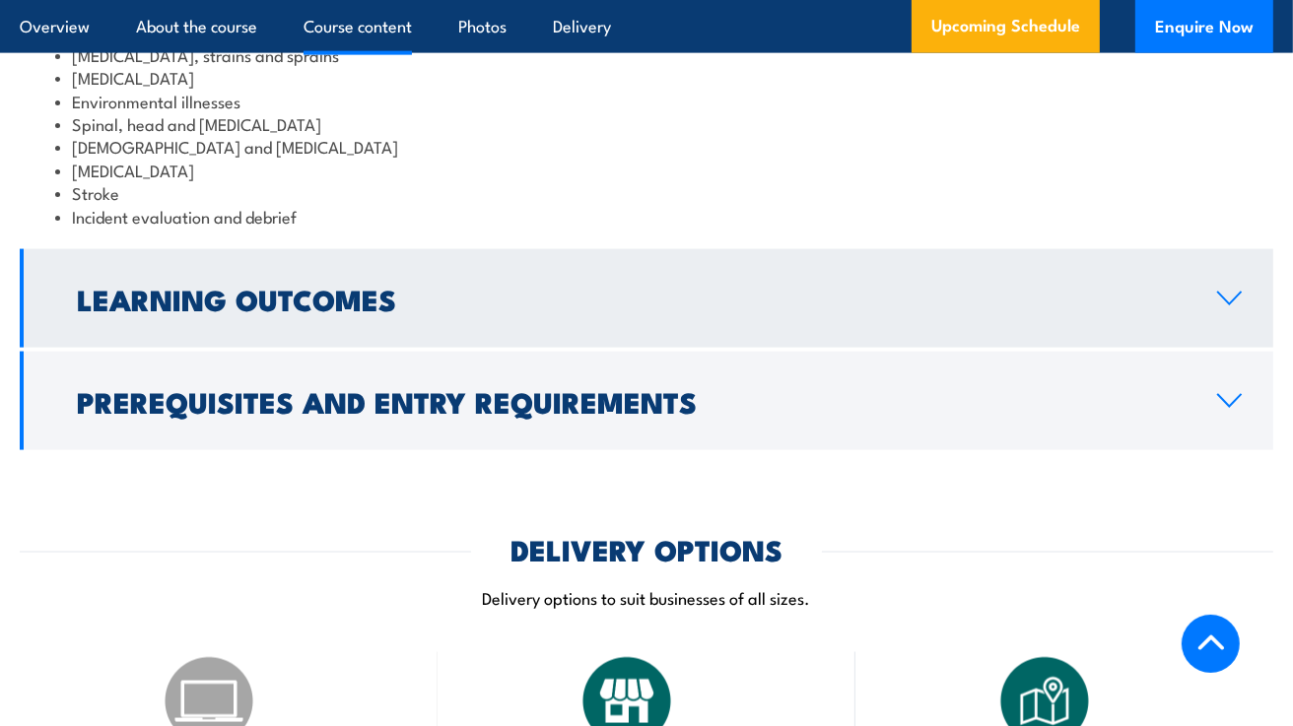
click at [1222, 306] on icon at bounding box center [1229, 299] width 27 height 16
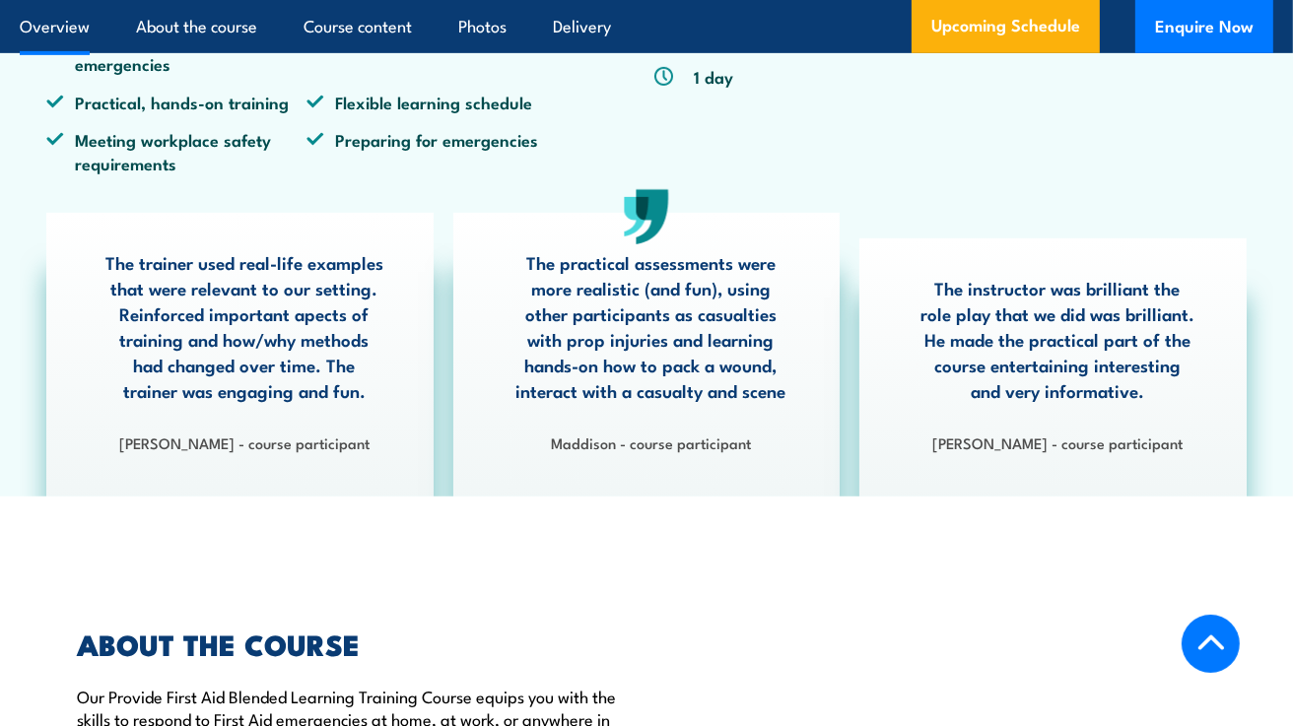
scroll to position [881, 0]
